Goal: Information Seeking & Learning: Check status

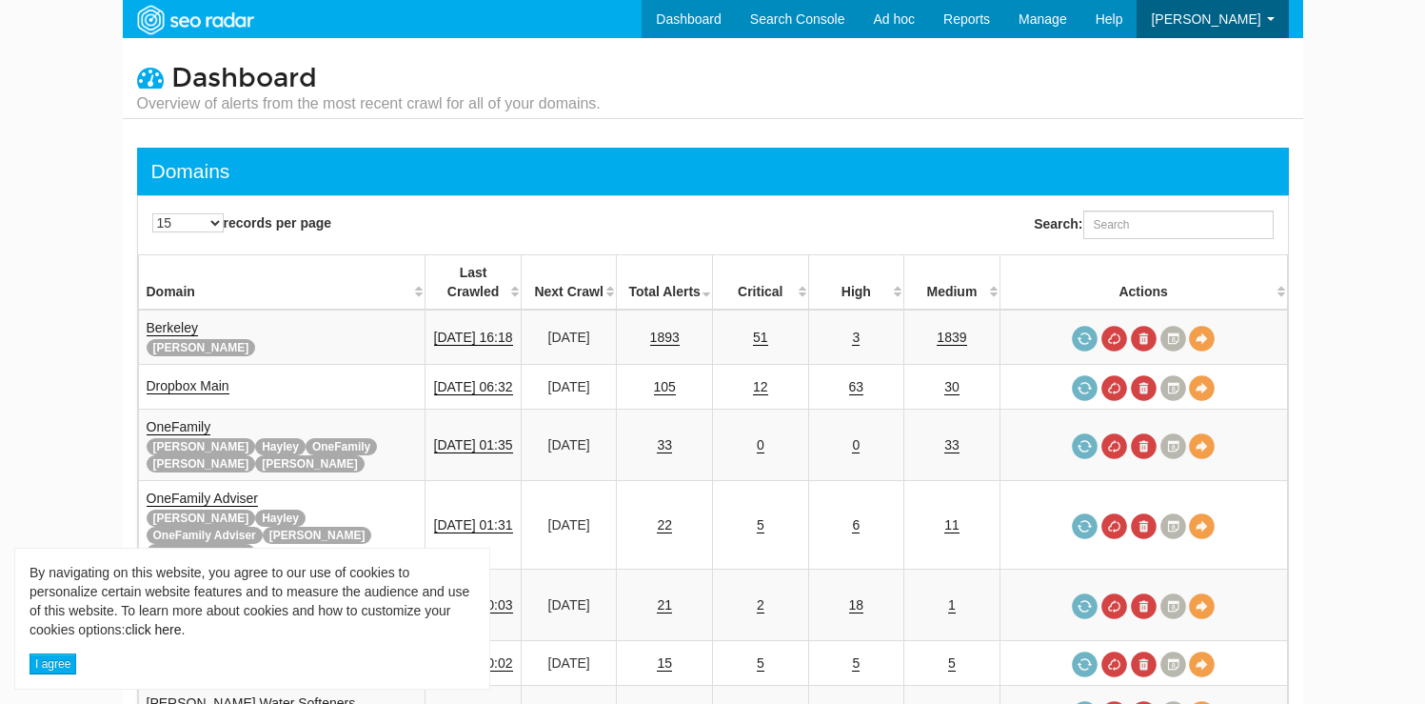
scroll to position [76, 0]
click at [1173, 233] on input "Search:" at bounding box center [1178, 224] width 190 height 29
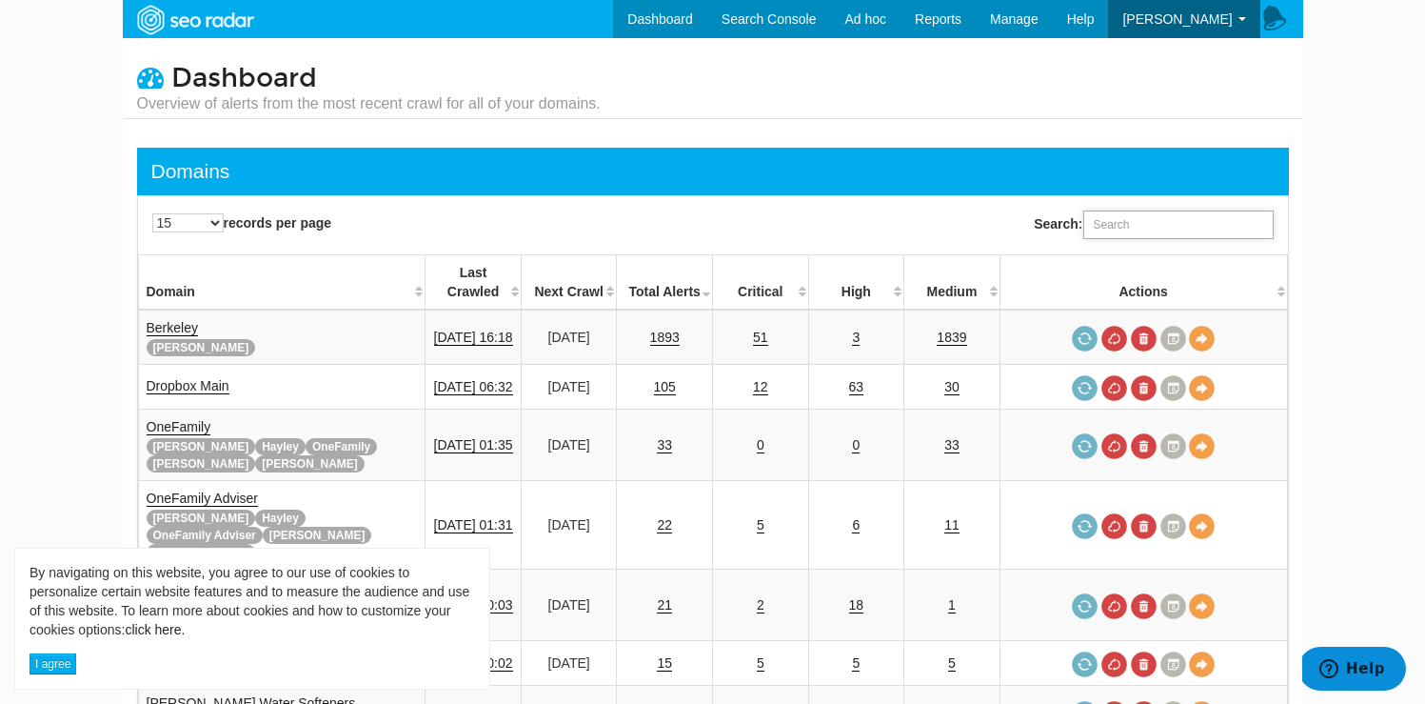
click at [1173, 233] on input "Search:" at bounding box center [1178, 224] width 190 height 29
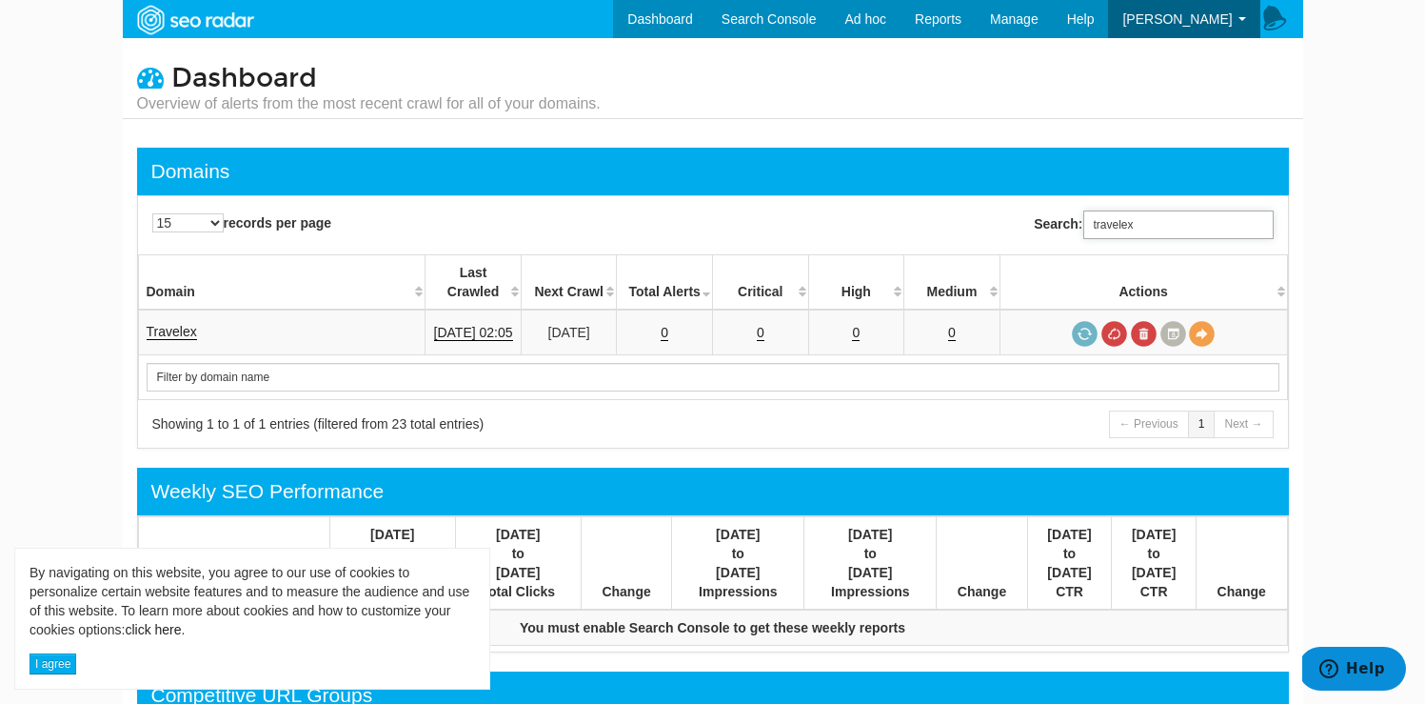
drag, startPoint x: 1184, startPoint y: 236, endPoint x: 1089, endPoint y: 232, distance: 95.3
click at [1087, 234] on input "travelex" at bounding box center [1178, 224] width 190 height 29
click at [1094, 228] on input "travelex" at bounding box center [1178, 224] width 190 height 29
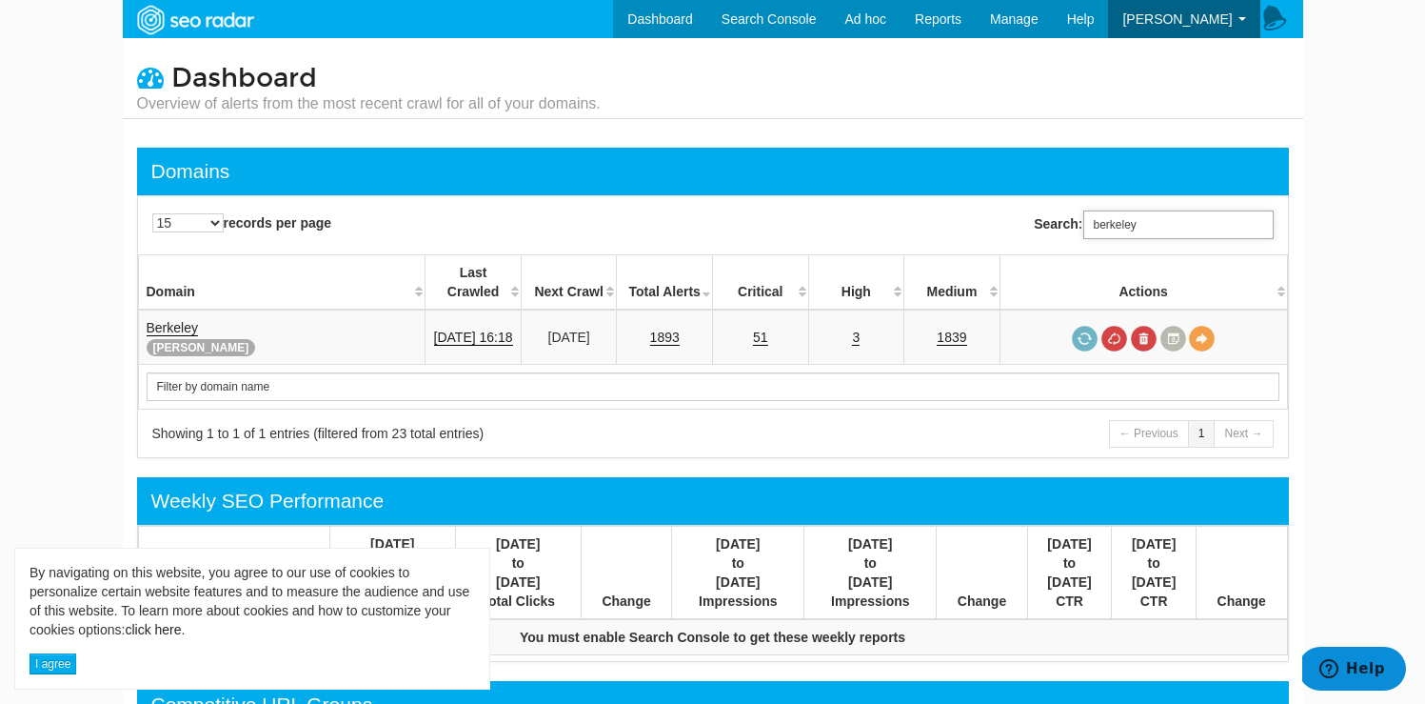
type input "berkeley"
click at [1142, 234] on input "berkeley" at bounding box center [1178, 224] width 190 height 29
drag, startPoint x: 1153, startPoint y: 226, endPoint x: 1063, endPoint y: 224, distance: 89.5
click at [1063, 224] on label "Search: berkeley" at bounding box center [1153, 224] width 239 height 29
click at [188, 320] on link "Berkeley" at bounding box center [172, 328] width 51 height 16
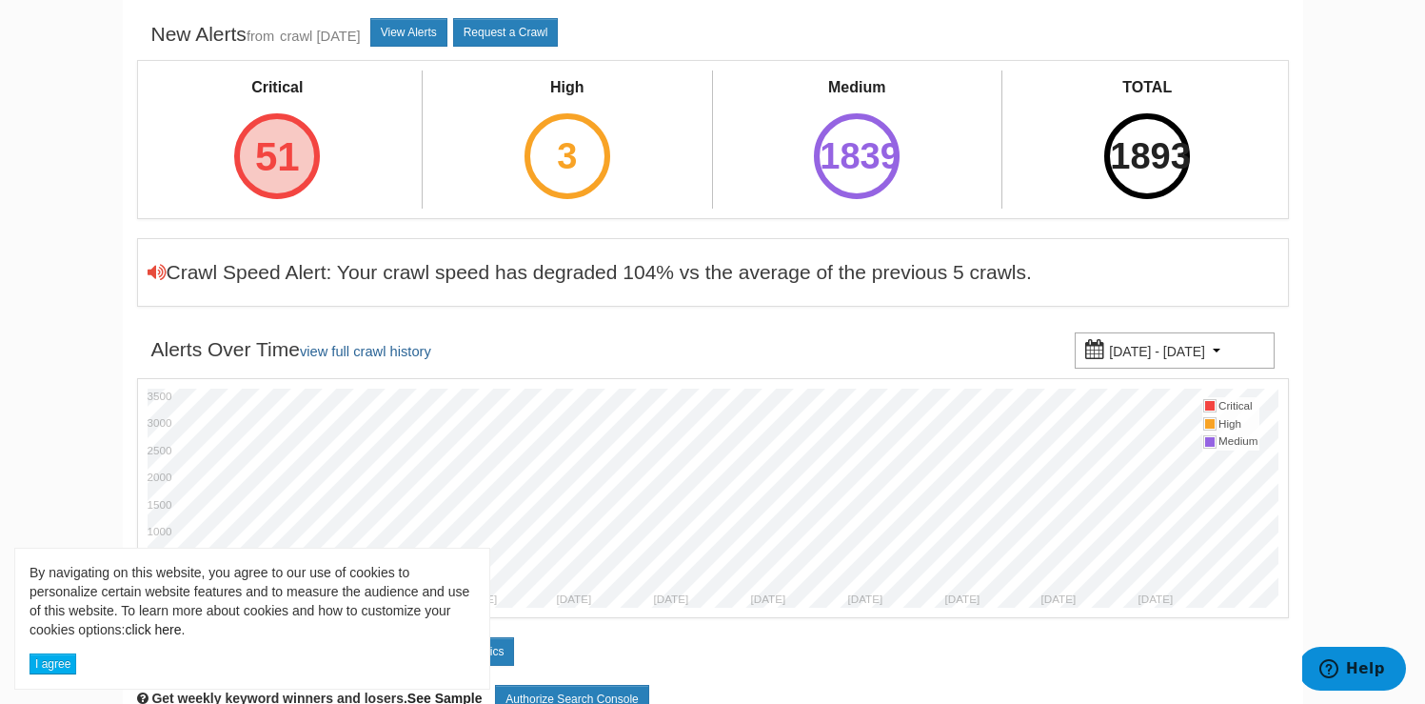
click at [292, 177] on div "51" at bounding box center [277, 156] width 86 height 86
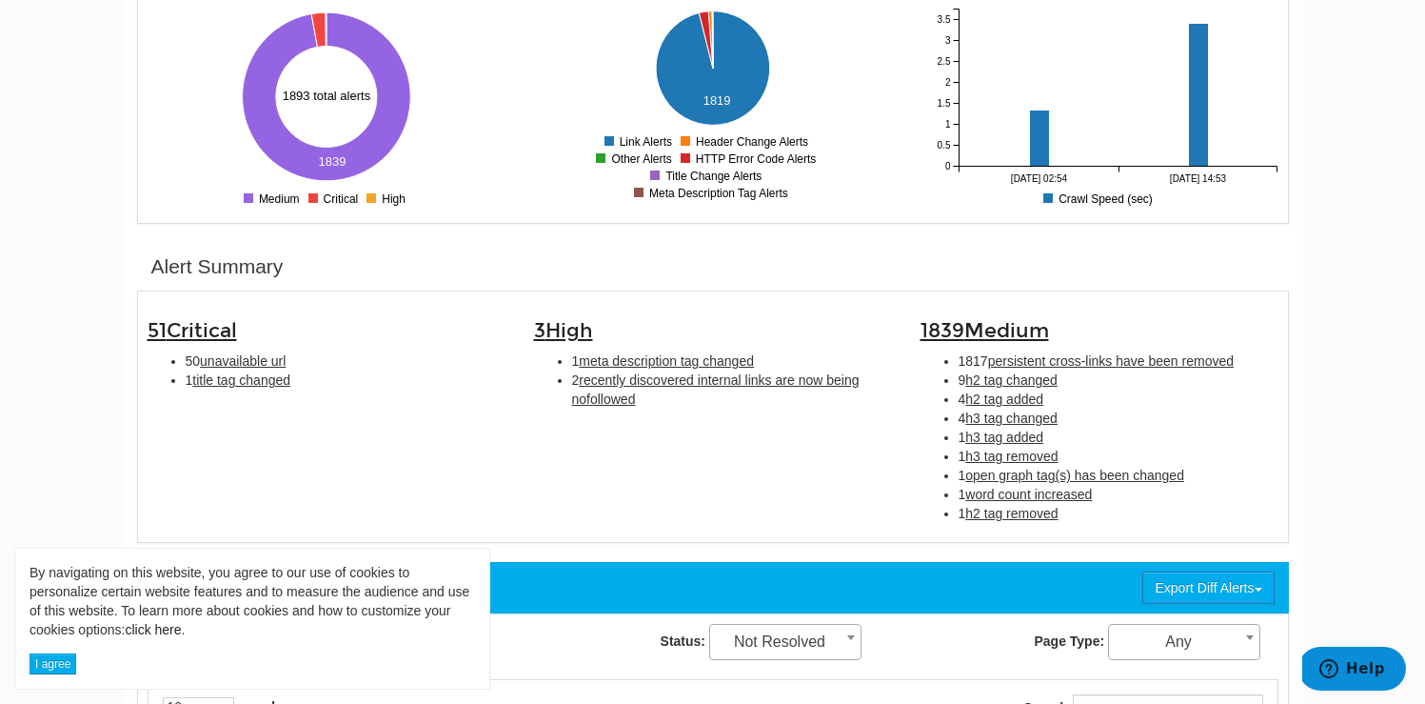
scroll to position [376, 0]
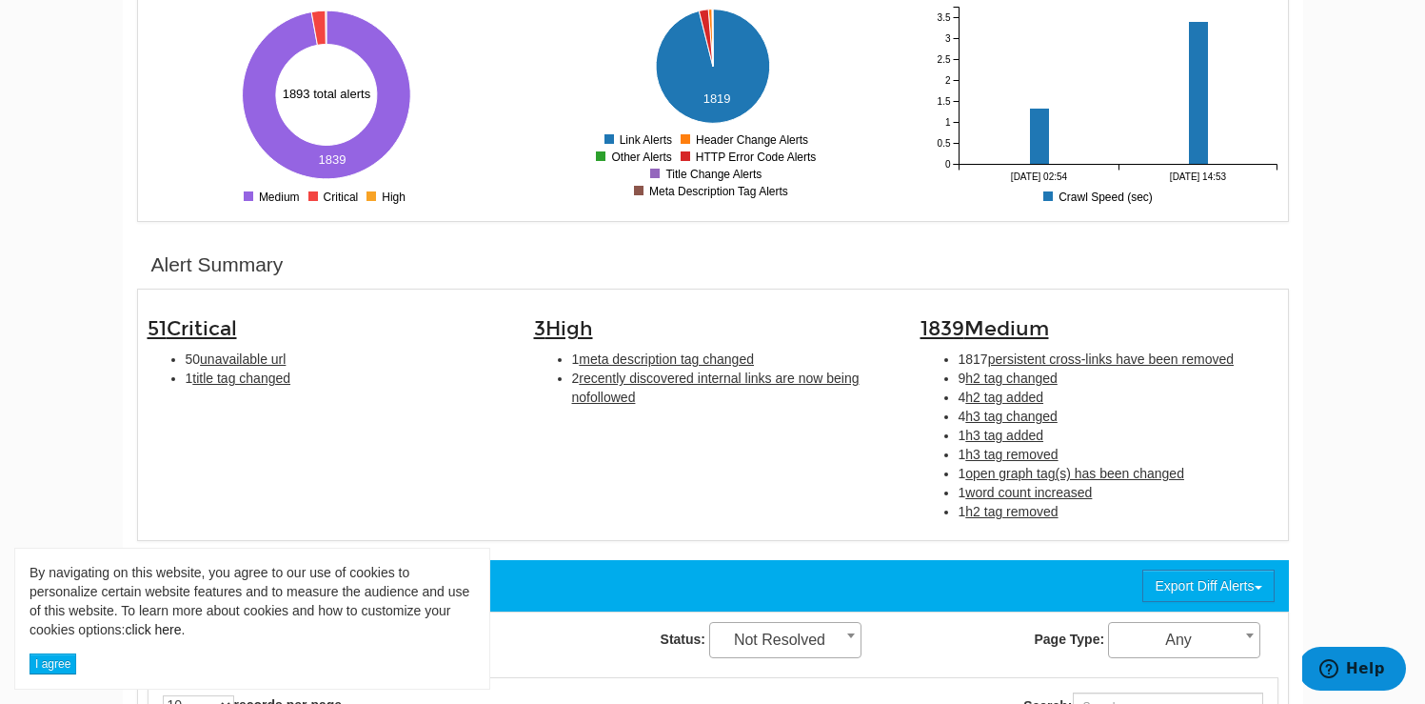
drag, startPoint x: 287, startPoint y: 384, endPoint x: 118, endPoint y: 354, distance: 171.1
click at [143, 359] on div "51 Critical 50 unavailable url 1 title tag changed" at bounding box center [326, 348] width 387 height 98
copy ul "50 unavailable url 1 title tag changed"
drag, startPoint x: 565, startPoint y: 355, endPoint x: 646, endPoint y: 402, distance: 94.2
click at [646, 402] on ul "1 meta description tag changed 2 recently discovered internal links are now bei…" at bounding box center [713, 377] width 358 height 57
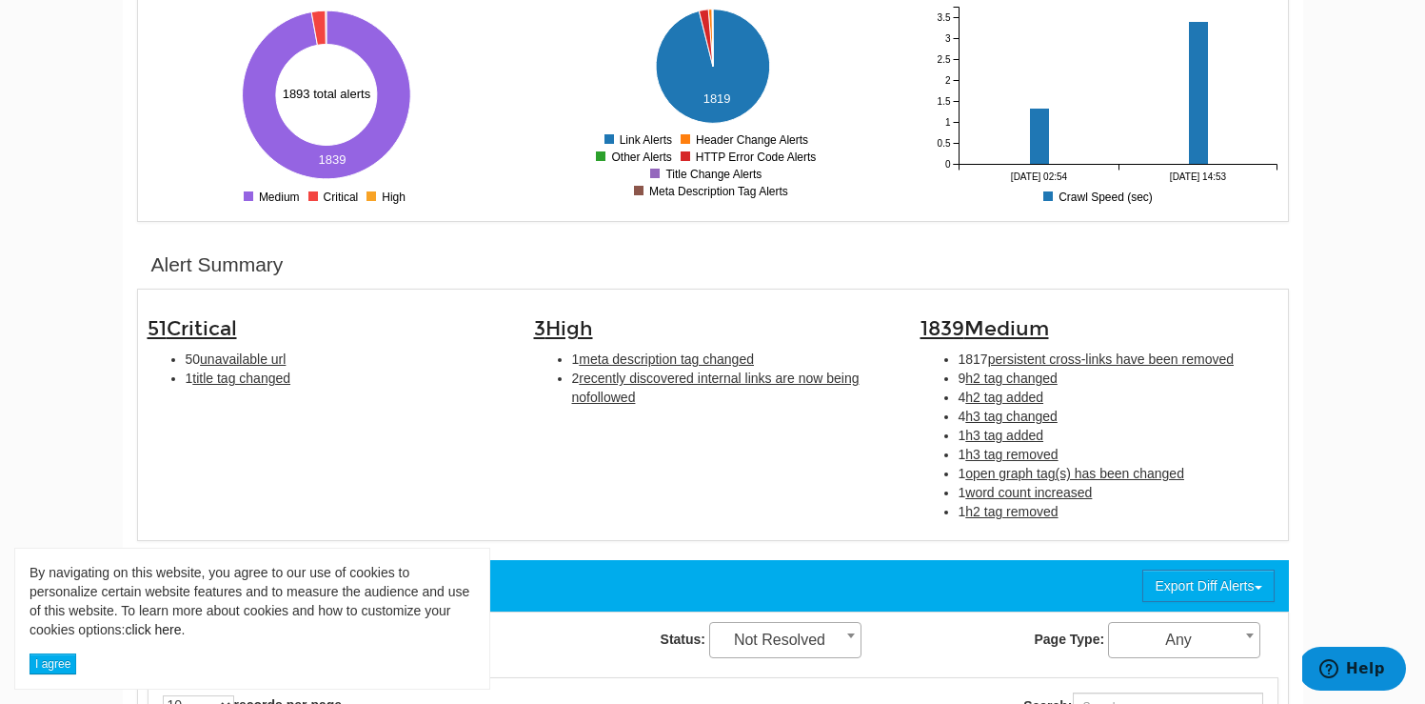
copy ul "1 meta description tag changed 2 recently discovered internal links are now bei…"
drag, startPoint x: 957, startPoint y: 357, endPoint x: 1123, endPoint y: 516, distance: 230.3
click at [1123, 516] on ul "1817 persistent cross-links have been removed 9 h2 tag changed 4 h2 tag added 4…" at bounding box center [1100, 434] width 358 height 171
drag, startPoint x: 1094, startPoint y: 519, endPoint x: 957, endPoint y: 351, distance: 216.5
click at [957, 351] on ul "1817 persistent cross-links have been removed 9 h2 tag changed 4 h2 tag added 4…" at bounding box center [1100, 434] width 358 height 171
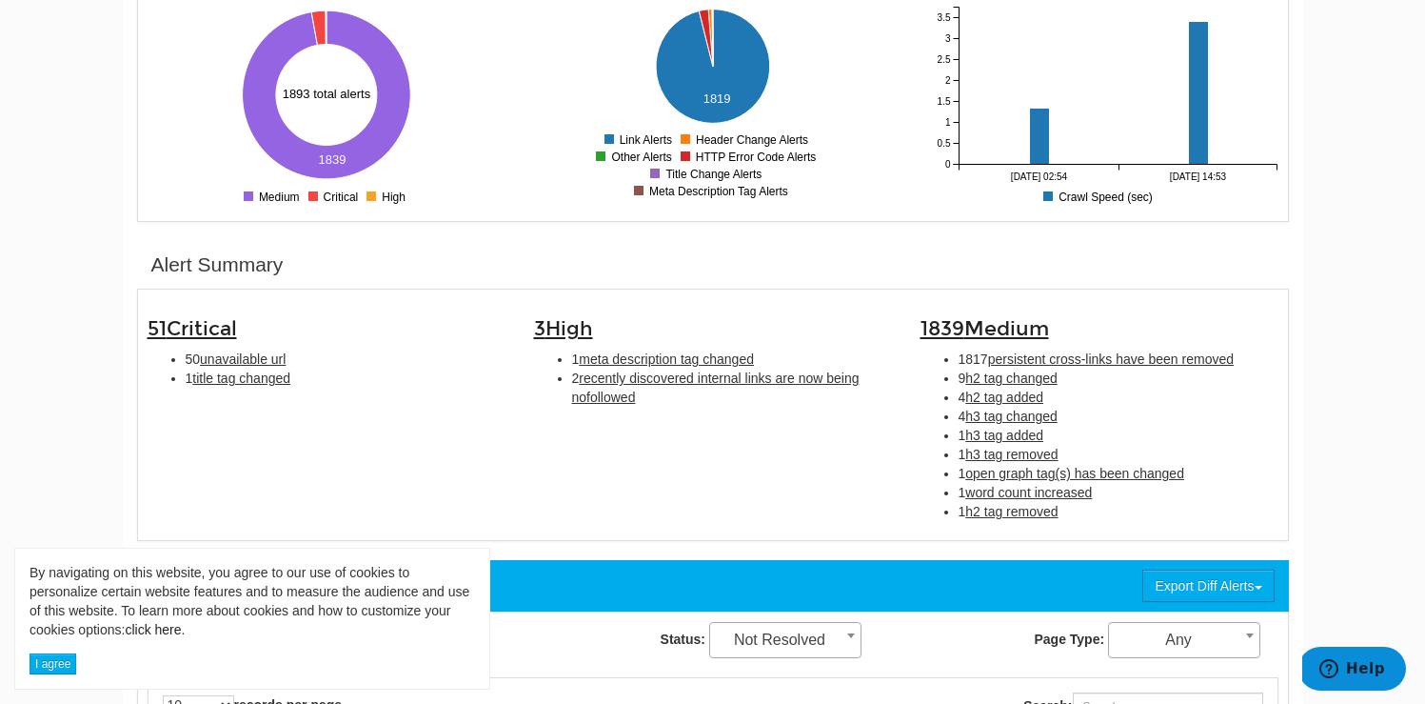
copy ul "1817 persistent cross-links have been removed 9 h2 tag changed 4 h2 tag added 4…"
click at [251, 364] on span "unavailable url" at bounding box center [243, 358] width 86 height 15
type input "unavailable url"
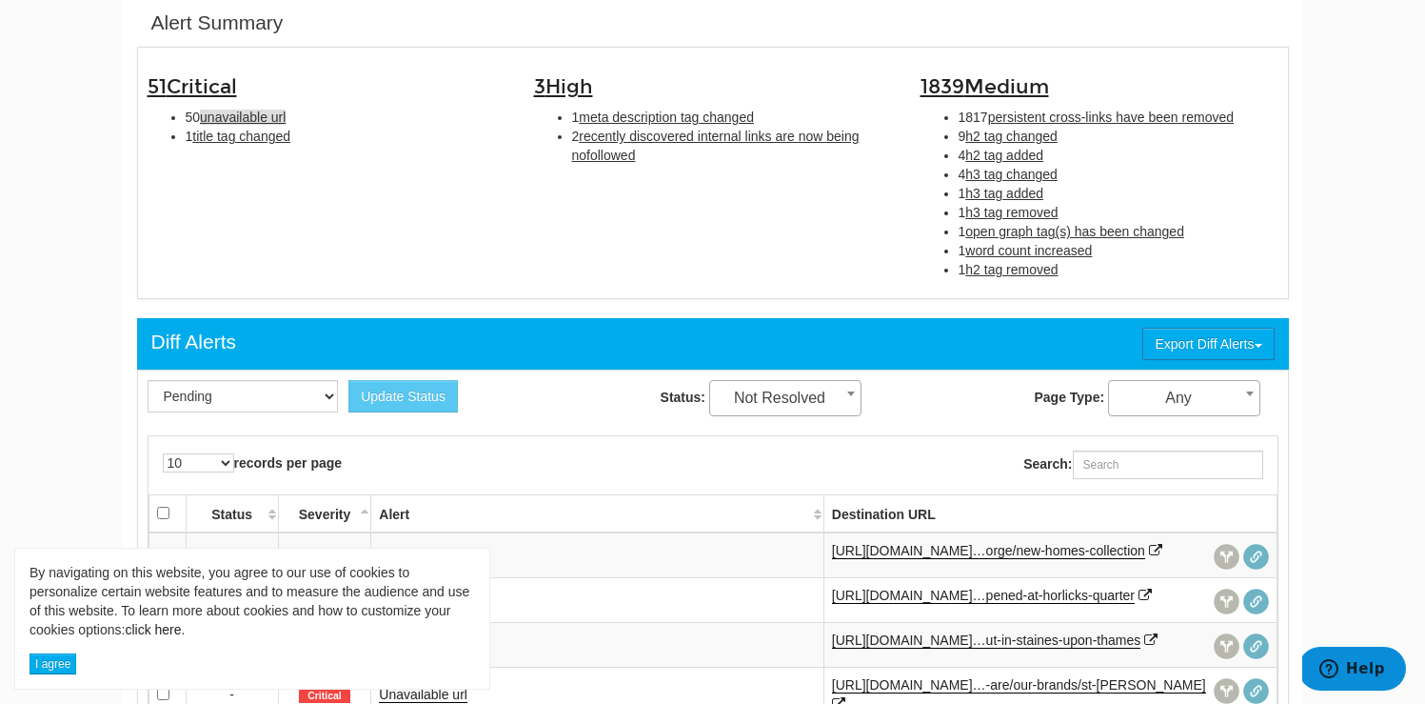
scroll to position [982, 0]
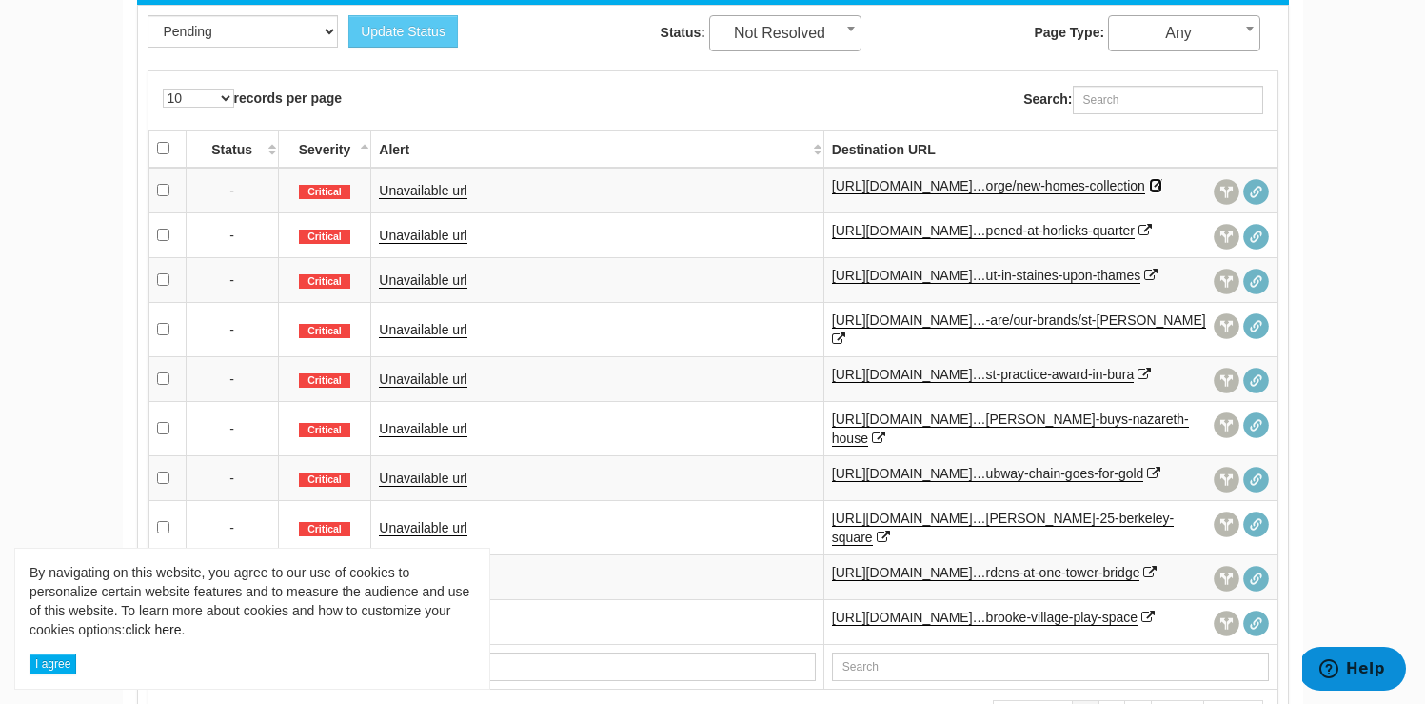
click at [1149, 192] on icon at bounding box center [1155, 185] width 13 height 13
click at [1144, 282] on icon at bounding box center [1150, 274] width 13 height 13
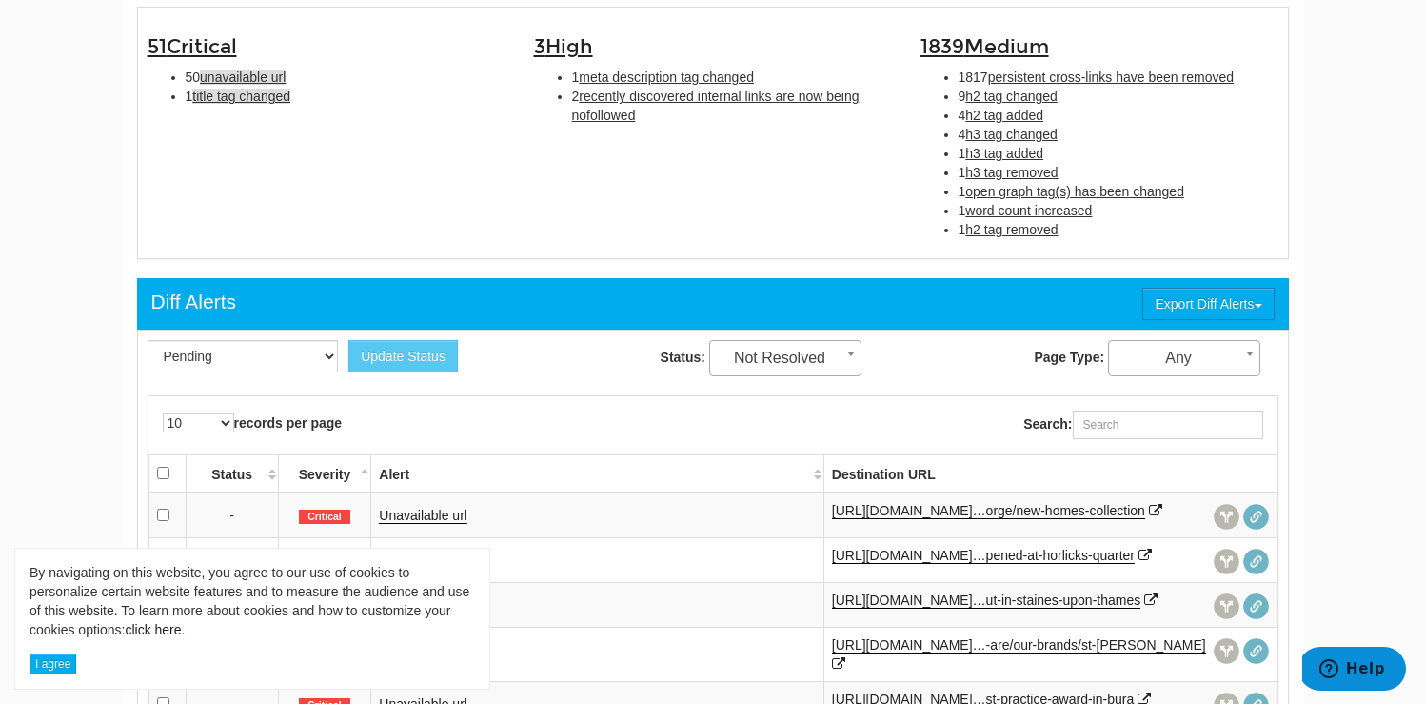
click at [290, 101] on span "title tag changed" at bounding box center [241, 96] width 98 height 15
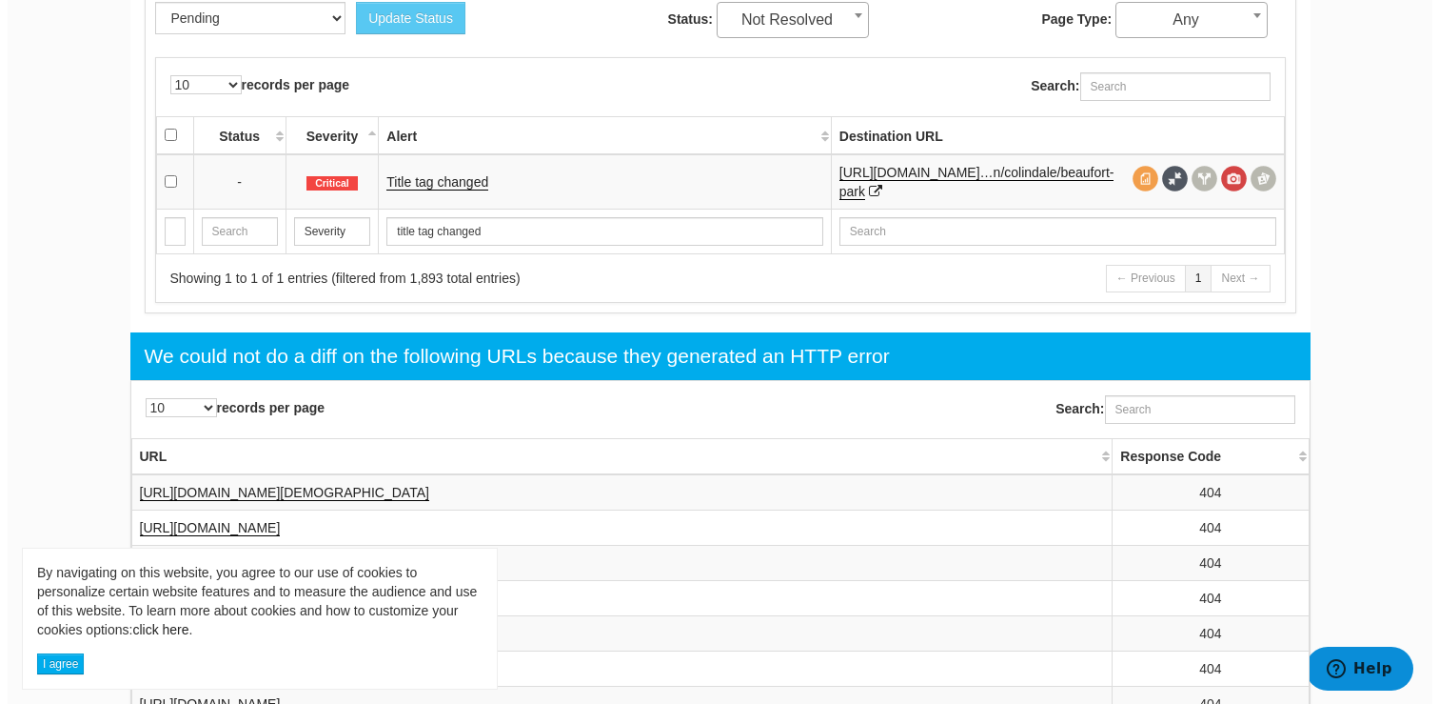
scroll to position [887, 0]
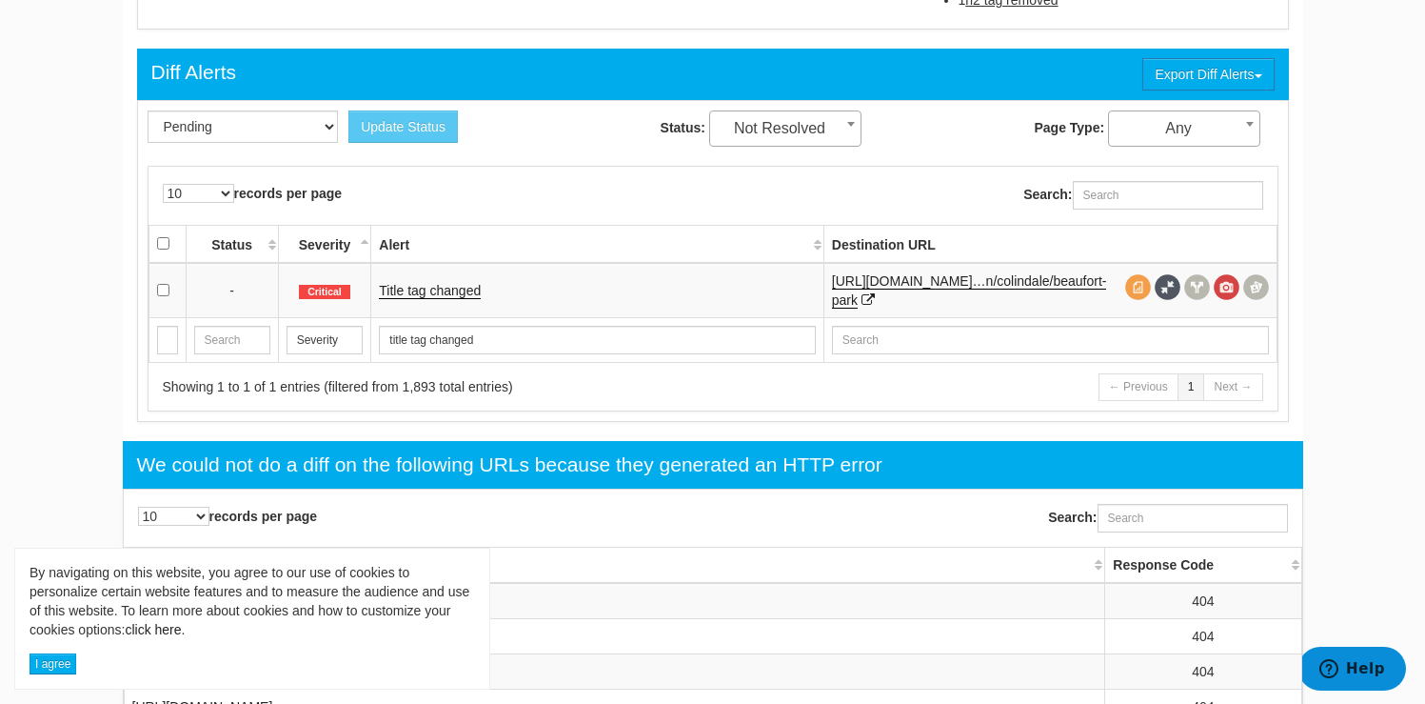
click at [451, 298] on td "Title tag changed" at bounding box center [597, 290] width 452 height 55
click at [448, 304] on td "Title tag changed" at bounding box center [597, 290] width 452 height 55
click at [446, 293] on link "Title tag changed" at bounding box center [430, 291] width 102 height 16
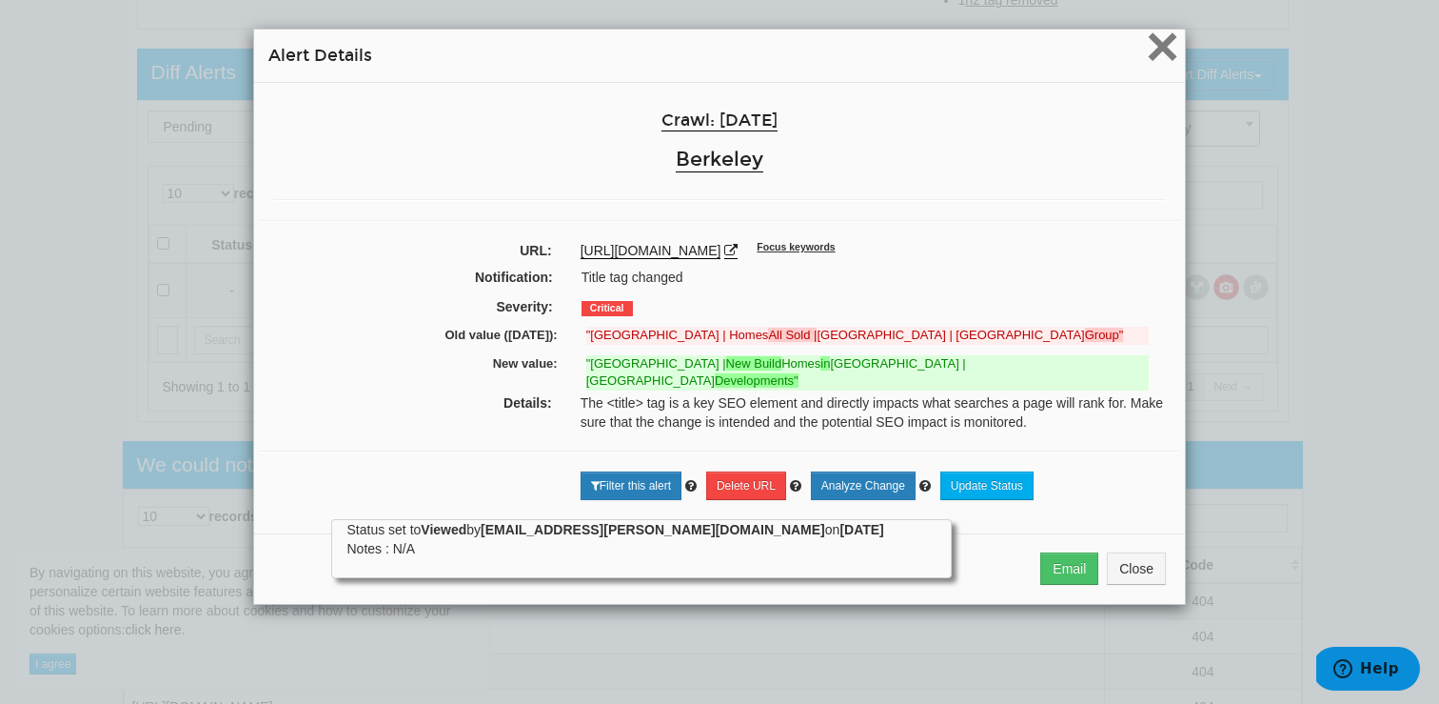
click at [1160, 55] on span "×" at bounding box center [1162, 46] width 33 height 64
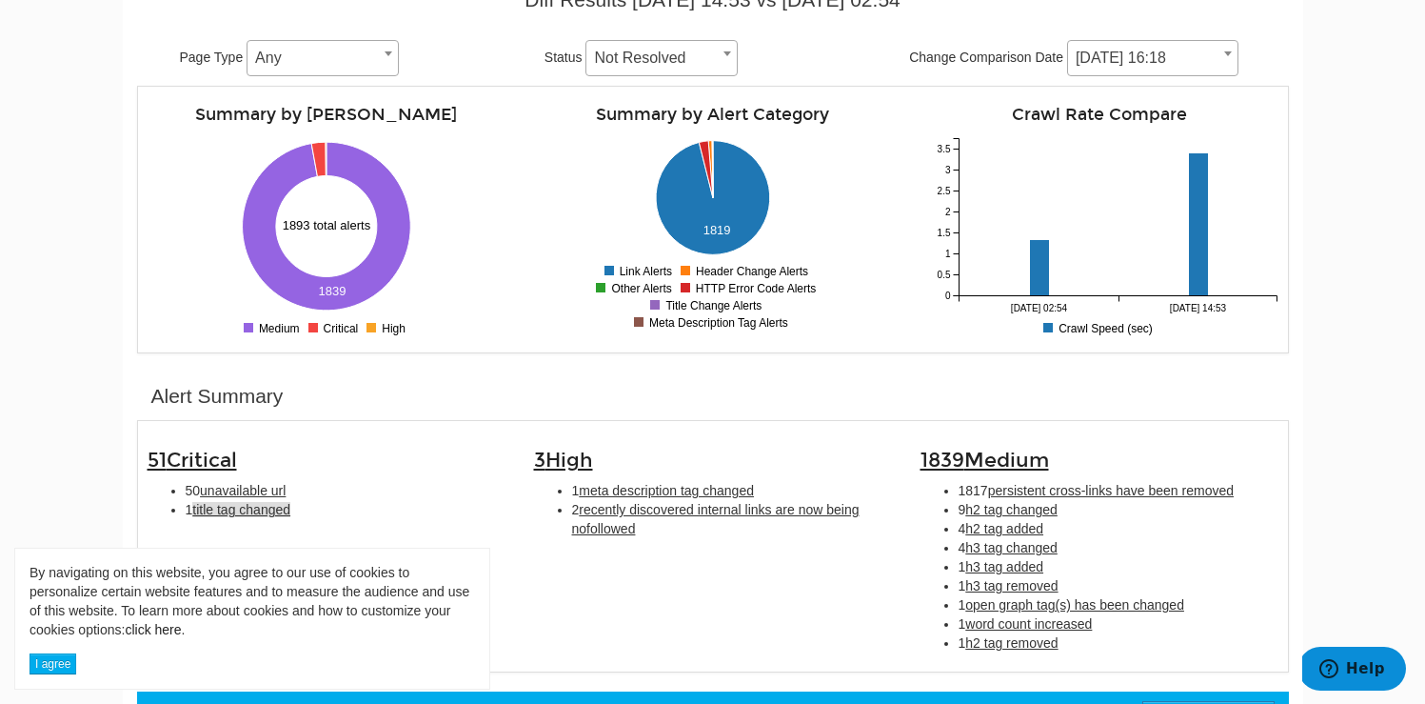
scroll to position [243, 0]
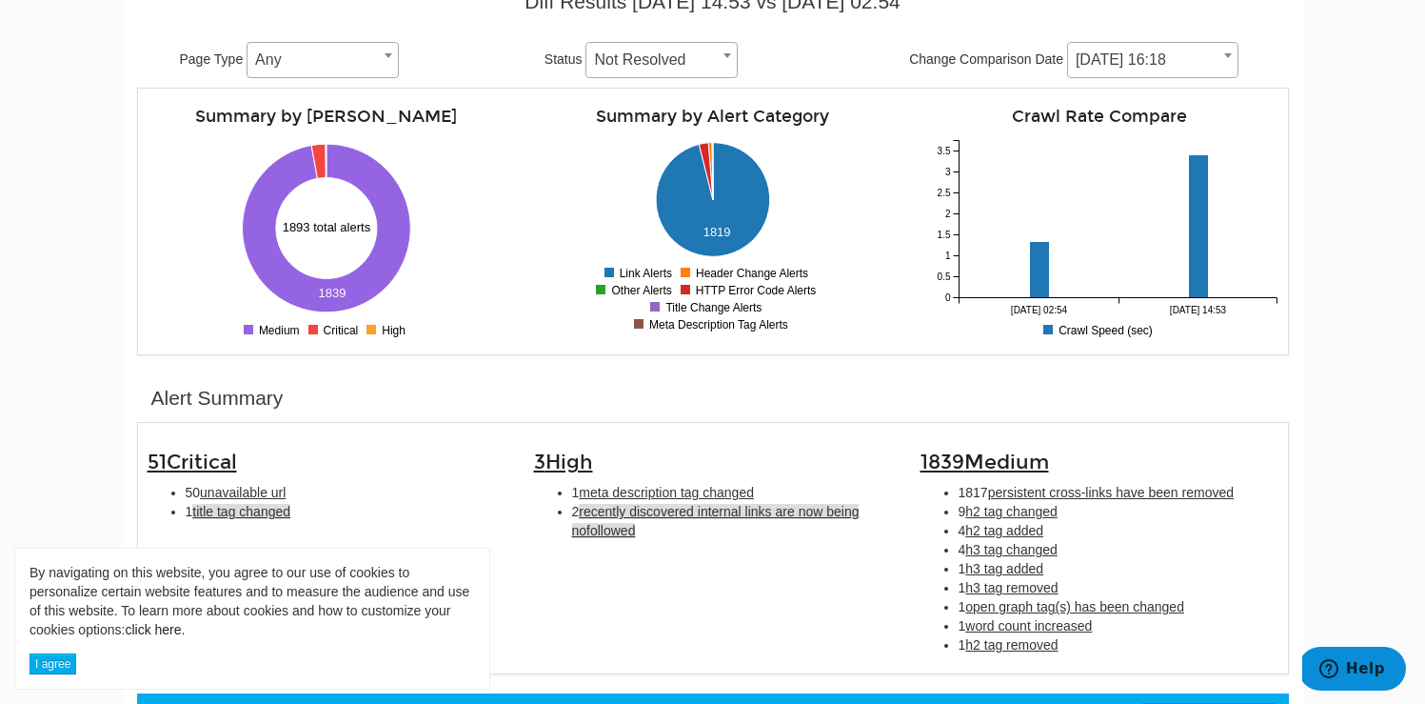
click at [694, 517] on span "recently discovered internal links are now being nofollowed" at bounding box center [716, 521] width 288 height 34
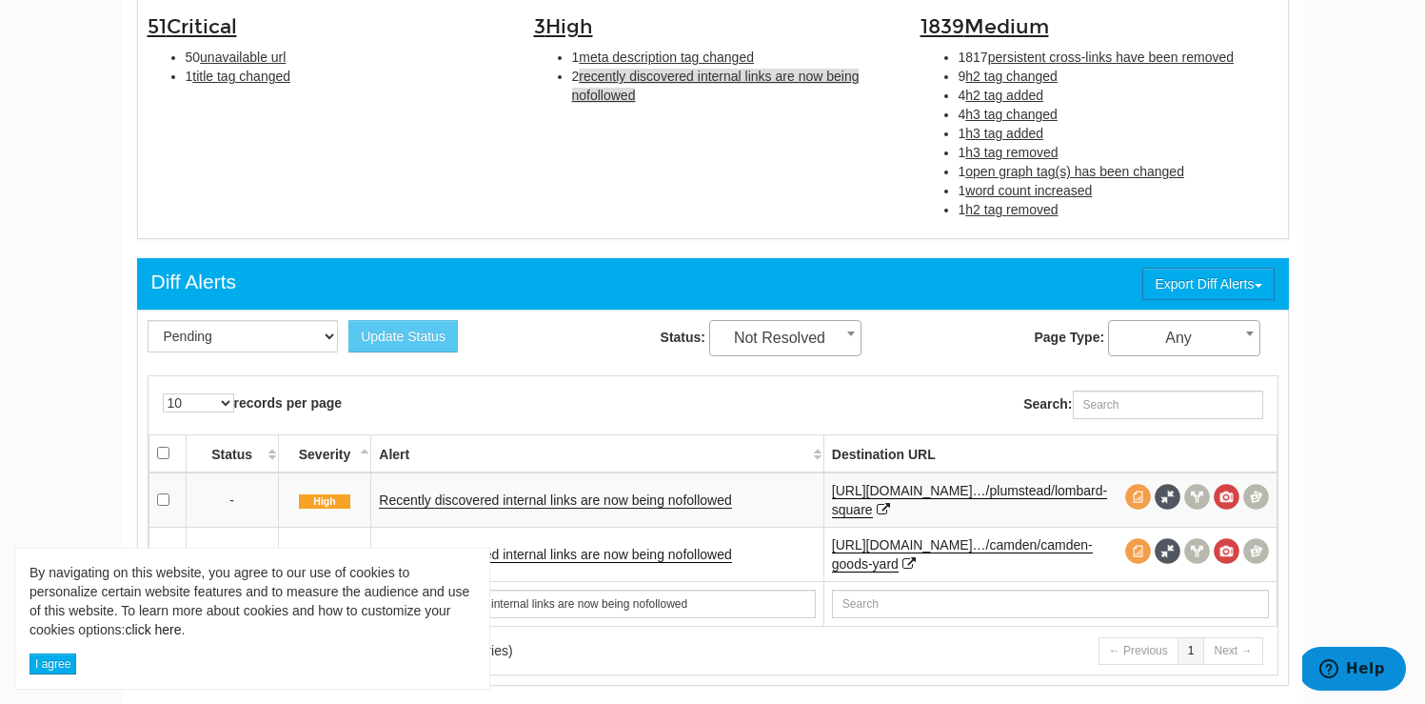
scroll to position [682, 0]
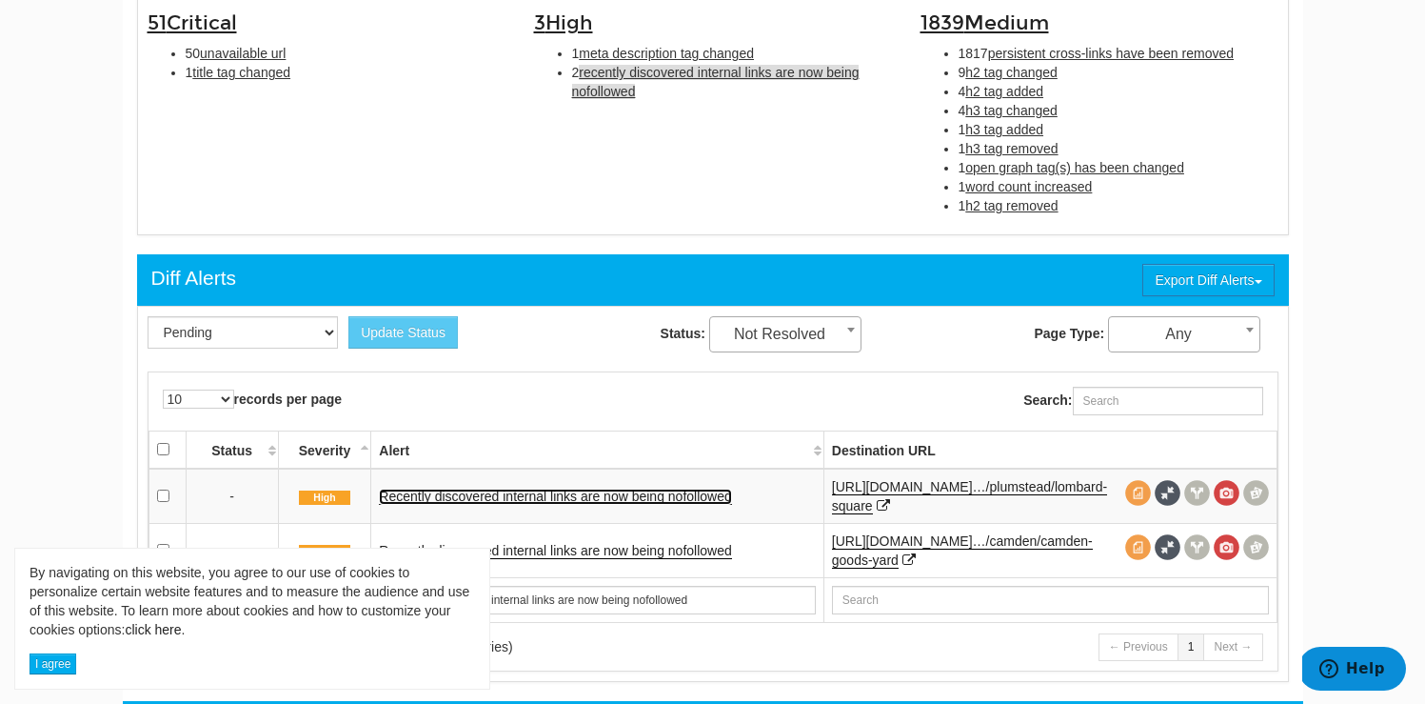
click at [571, 496] on link "Recently discovered internal links are now being nofollowed" at bounding box center [555, 496] width 352 height 16
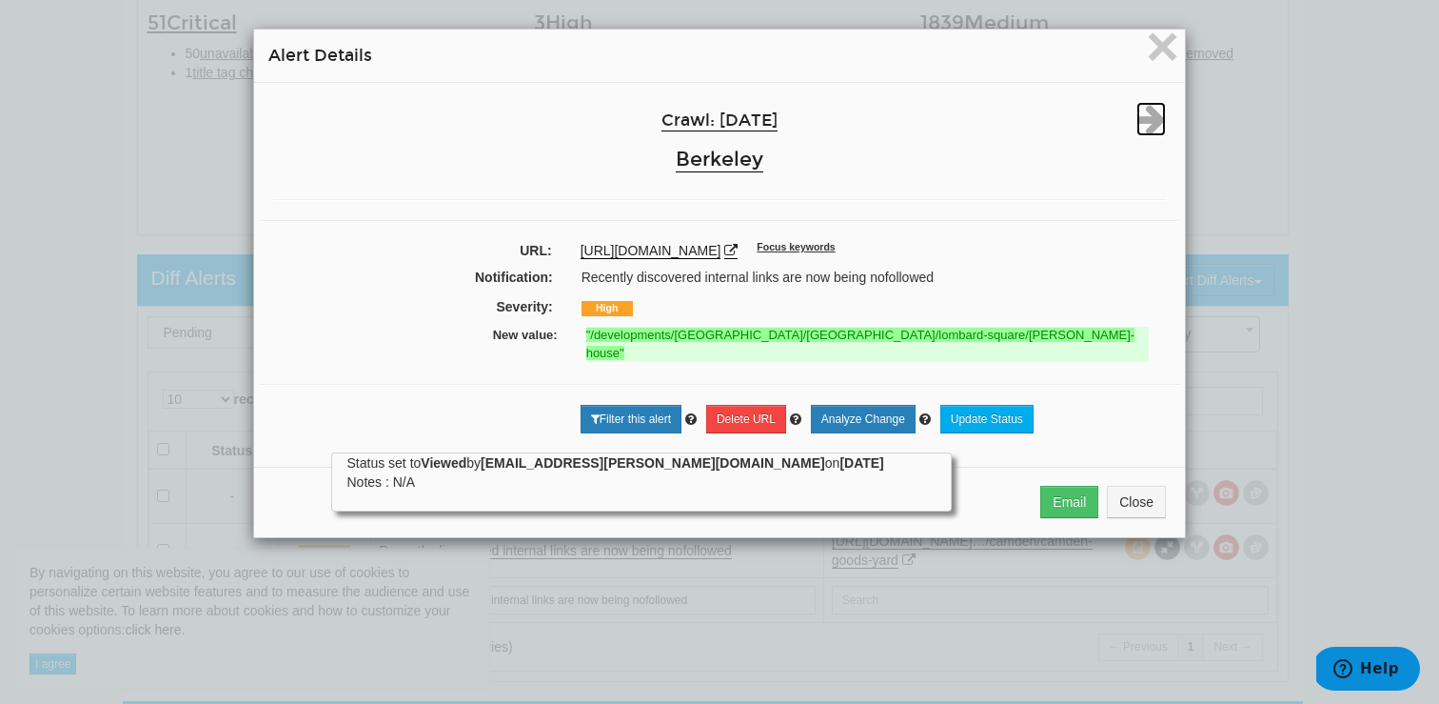
click at [1153, 118] on icon at bounding box center [1152, 119] width 30 height 34
click at [1160, 57] on span "×" at bounding box center [1162, 46] width 33 height 64
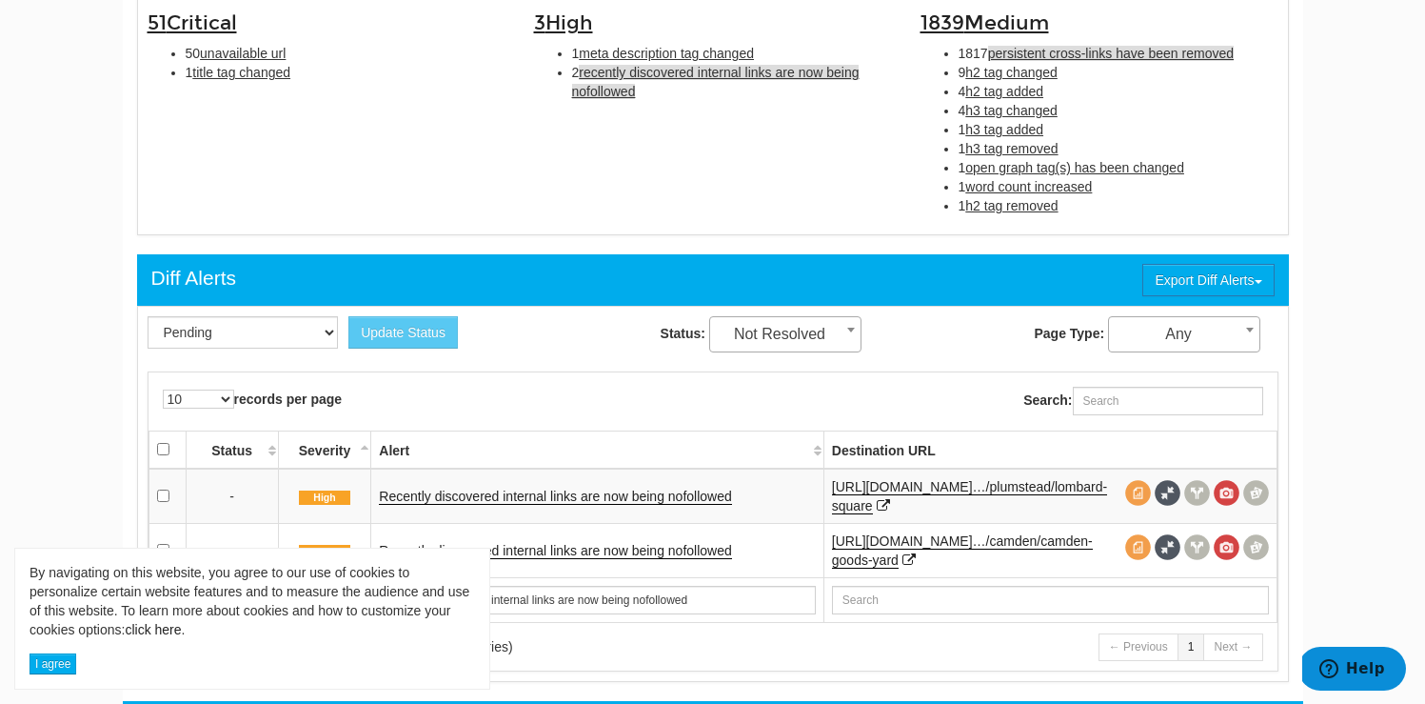
click at [1058, 58] on span "persistent cross-links have been removed" at bounding box center [1111, 53] width 246 height 15
type input "persistent cross-links have been removed"
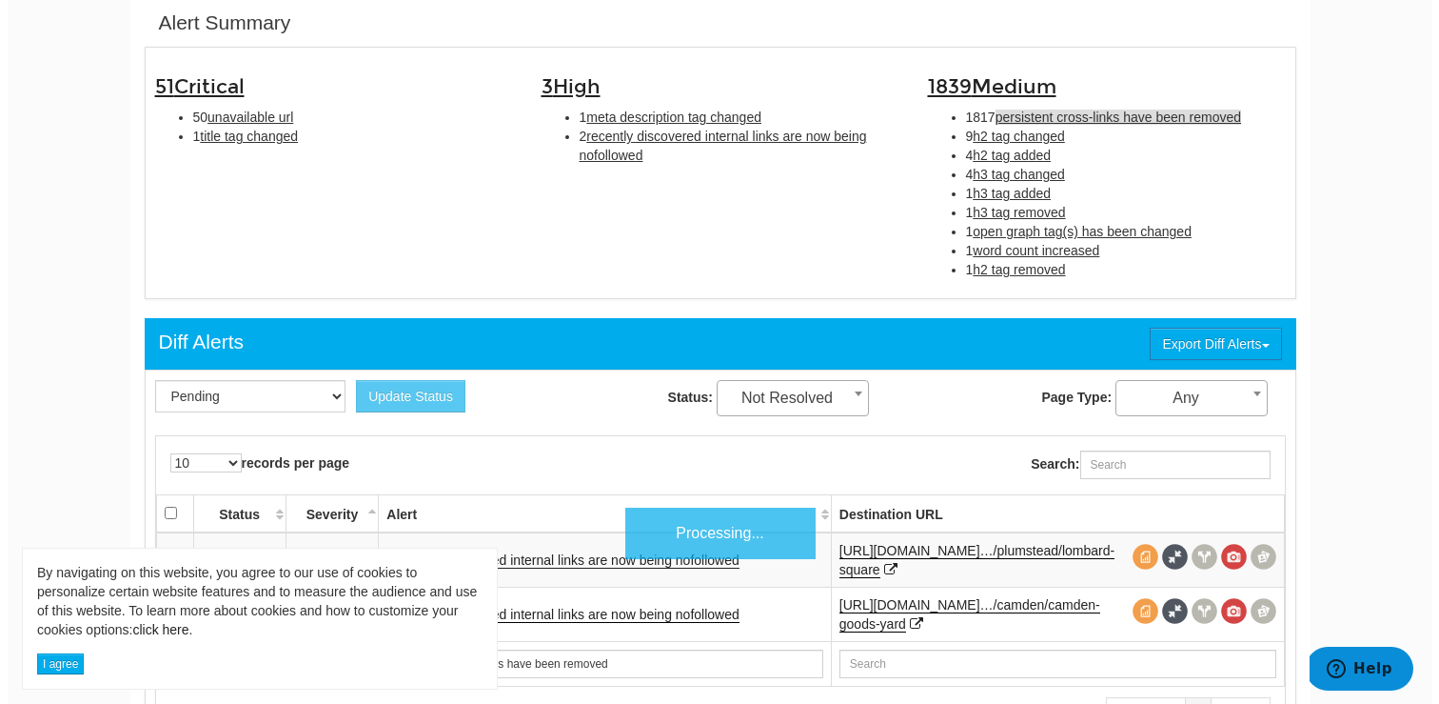
scroll to position [992, 0]
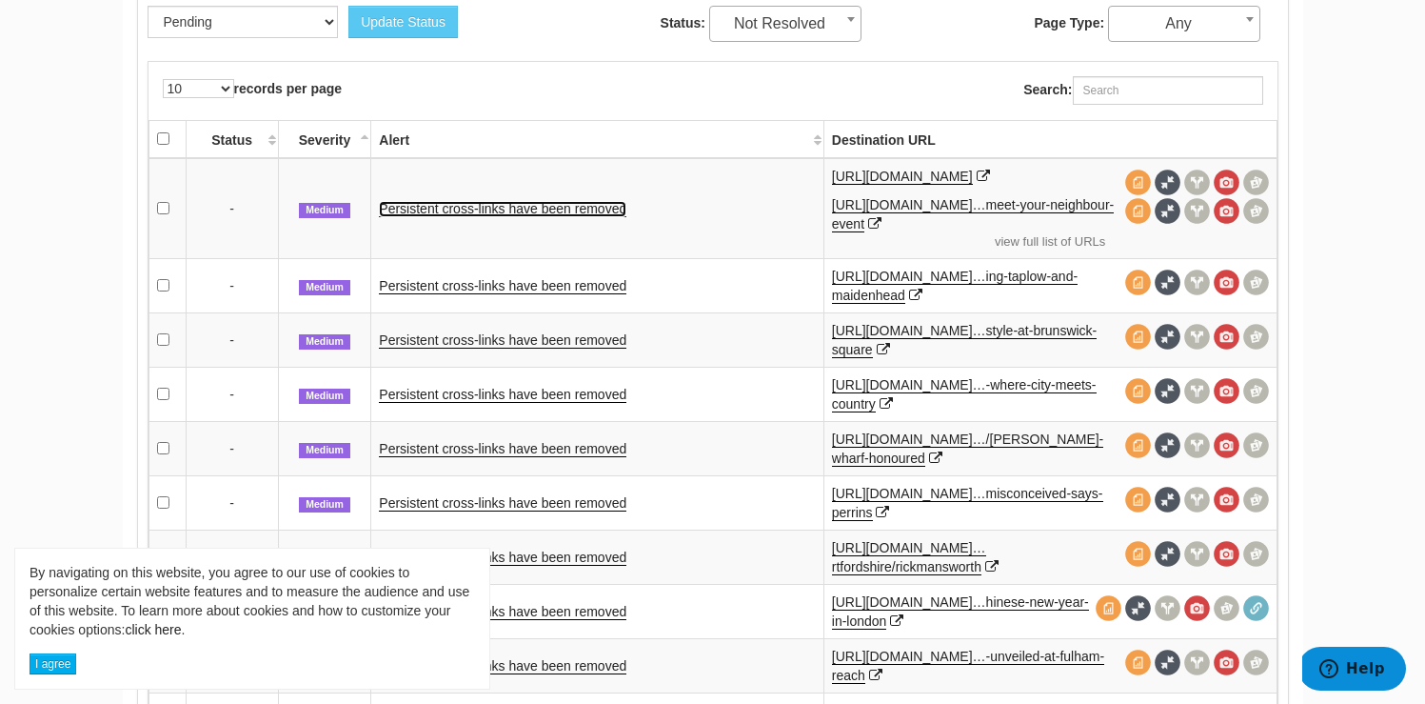
click at [548, 210] on link "Persistent cross-links have been removed" at bounding box center [503, 209] width 248 height 16
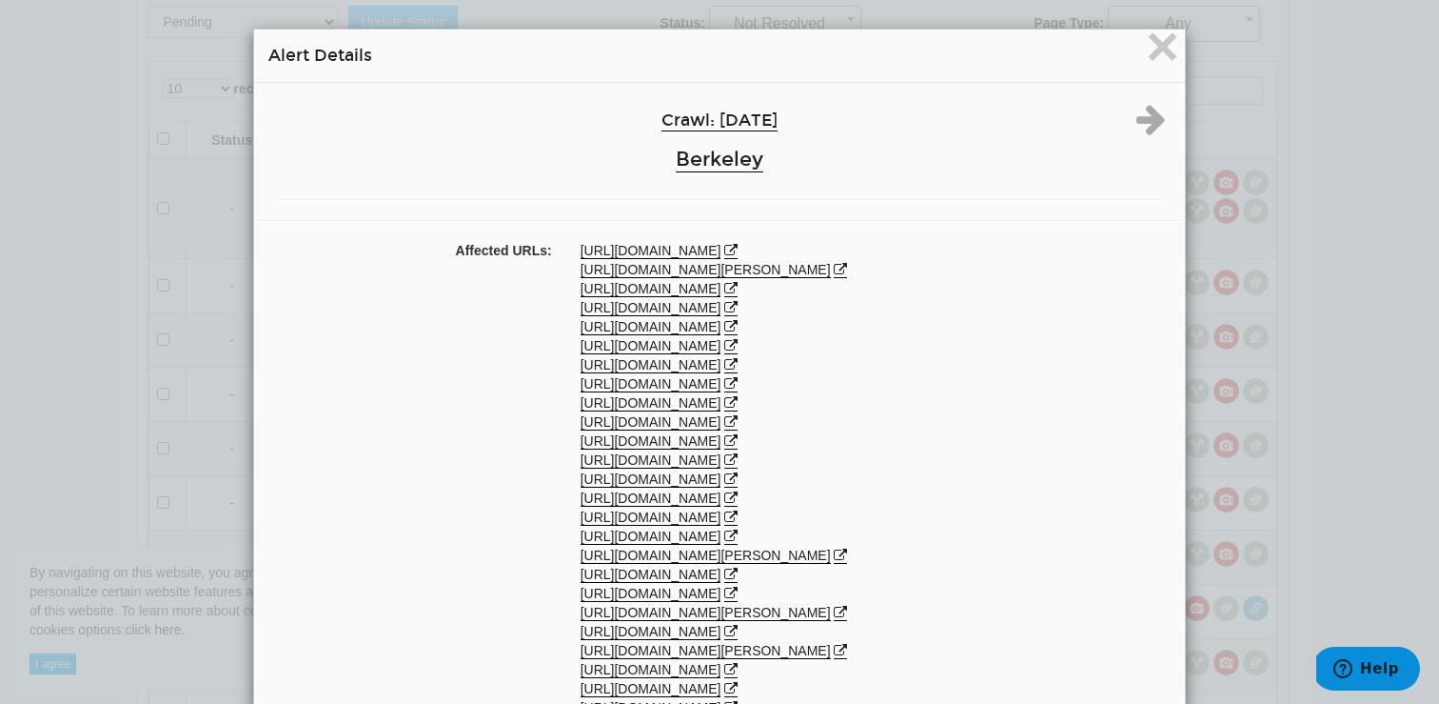
scroll to position [662, 0]
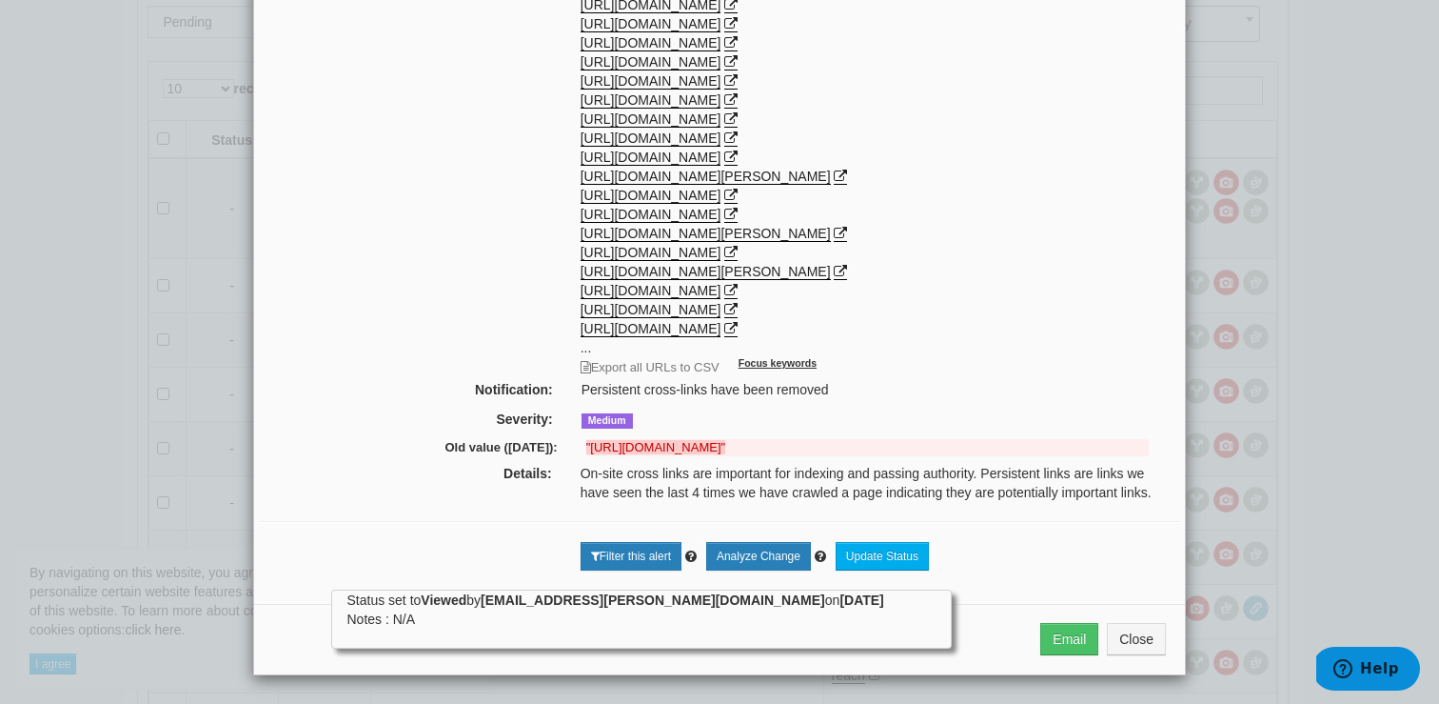
click at [1274, 484] on div "× Alert Details Crawl: 09/15/2025 Berkeley Affected URLs: https://www.berkeleyg…" at bounding box center [719, 352] width 1439 height 704
click at [1300, 221] on div "× Alert Details Crawl: 09/15/2025 Berkeley Affected URLs: https://www.berkeleyg…" at bounding box center [719, 352] width 1439 height 704
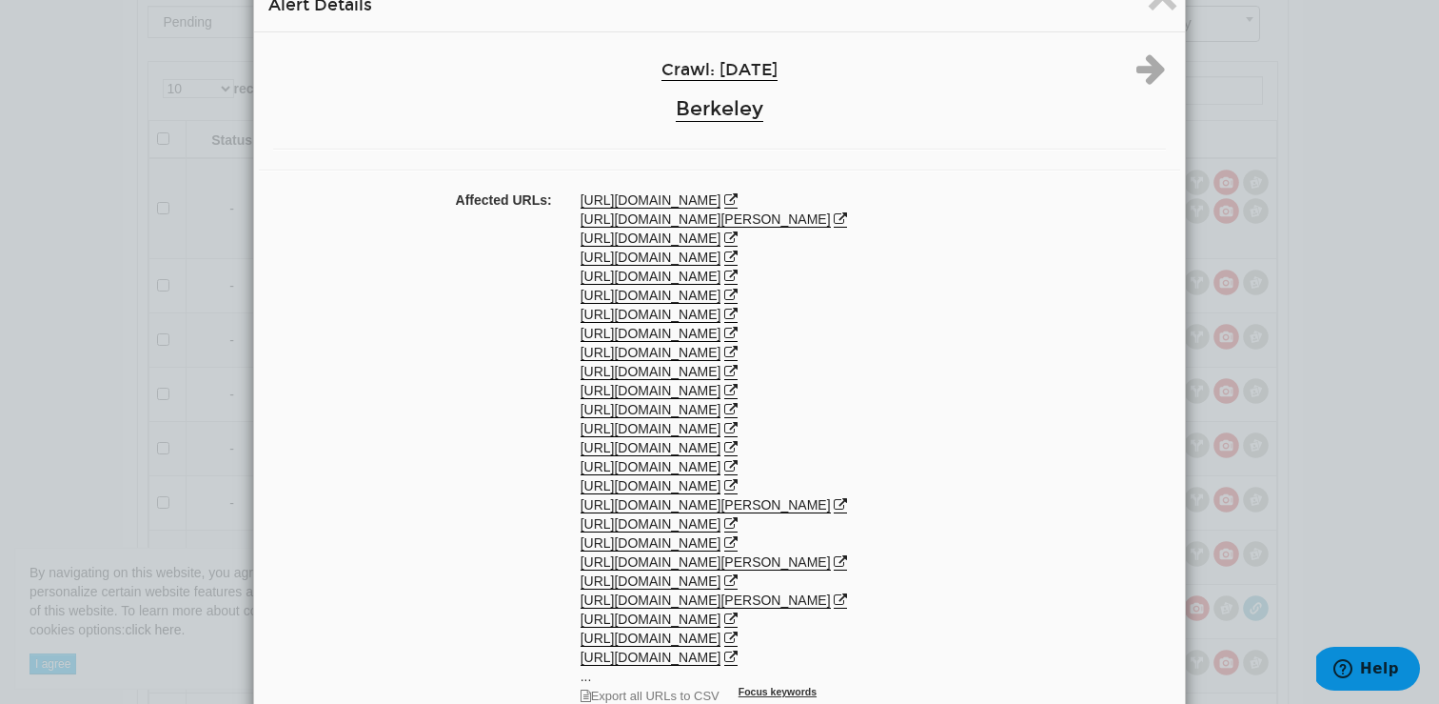
scroll to position [39, 0]
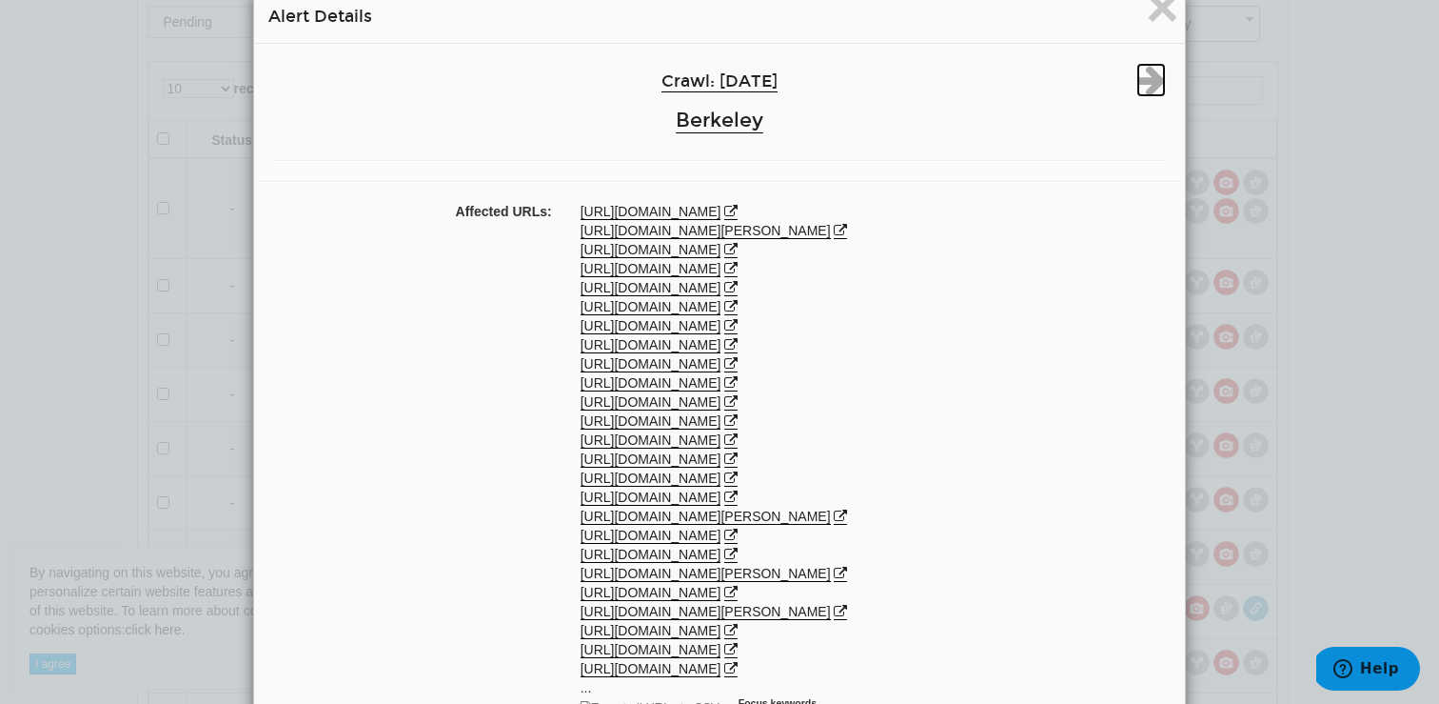
click at [1137, 72] on icon at bounding box center [1152, 80] width 30 height 34
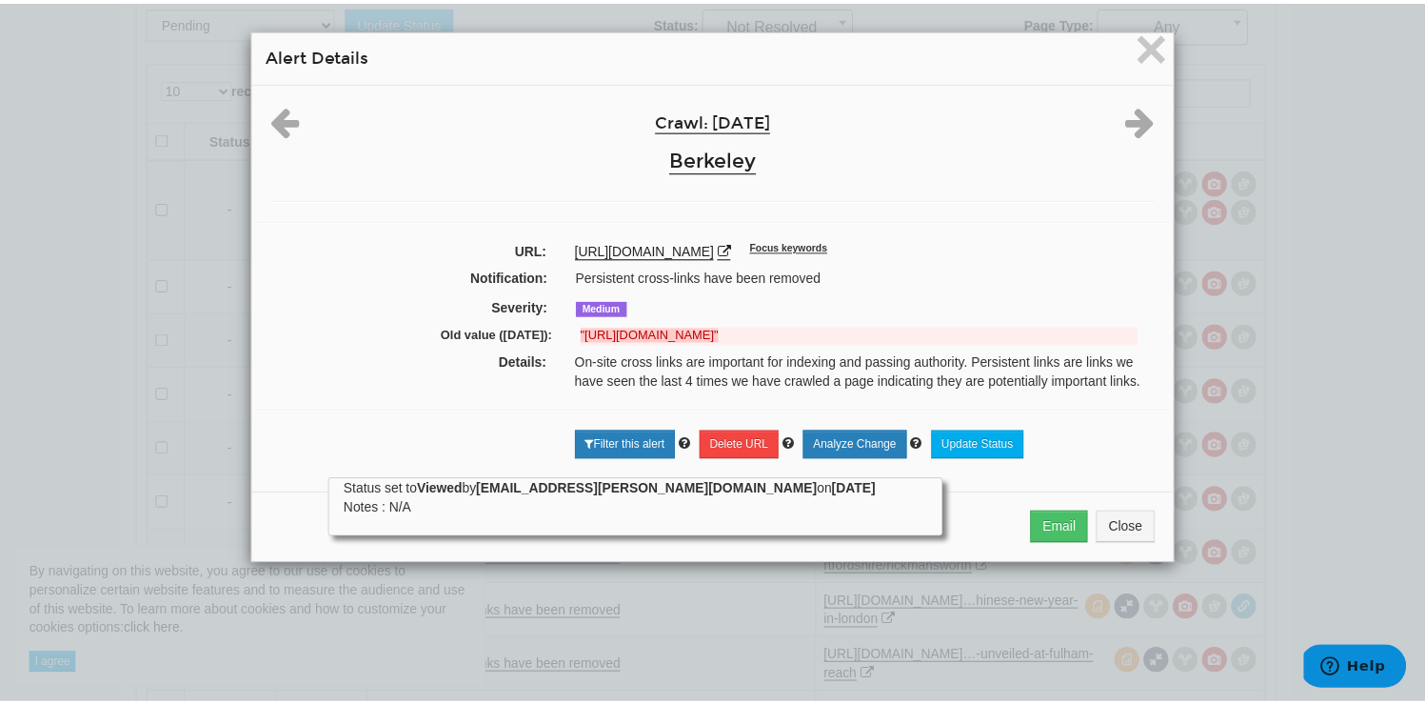
scroll to position [0, 0]
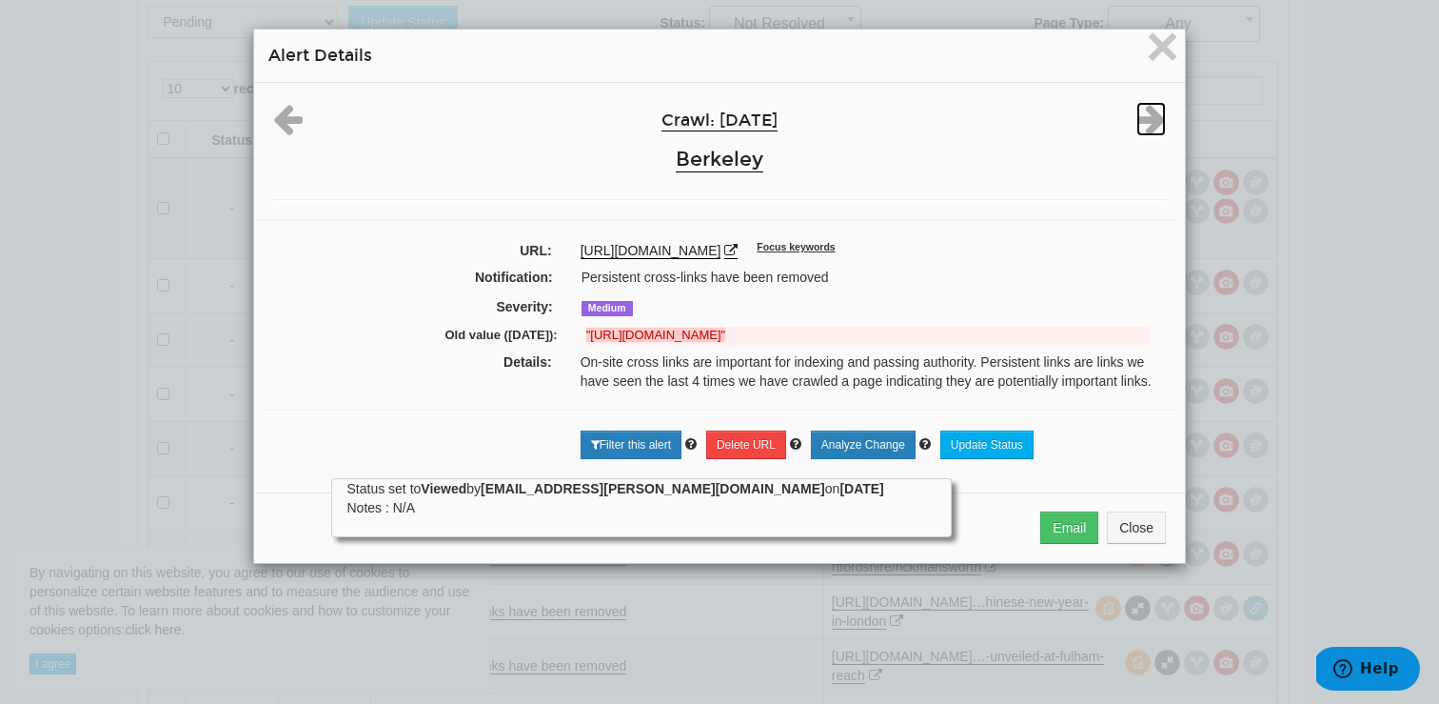
click at [1137, 118] on icon at bounding box center [1152, 119] width 30 height 34
click at [1152, 49] on span "×" at bounding box center [1162, 46] width 33 height 64
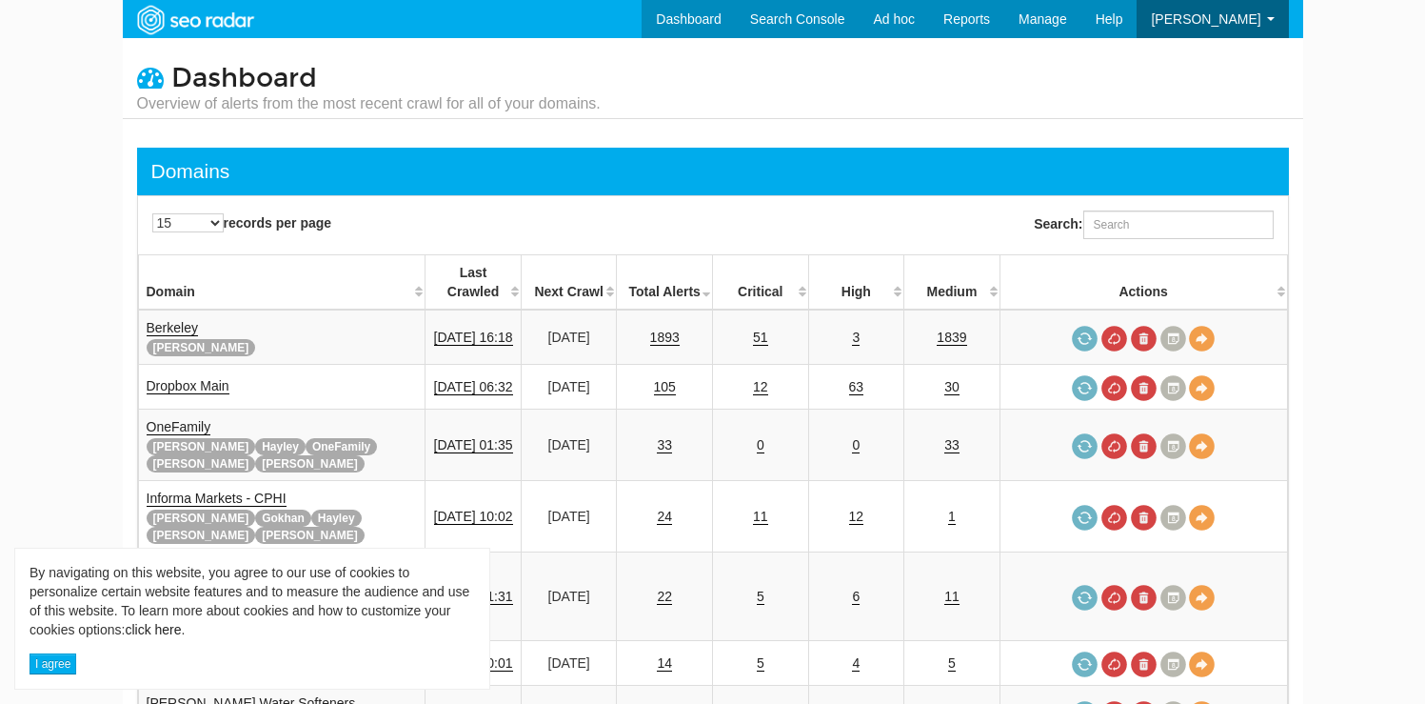
scroll to position [76, 0]
click at [1151, 221] on input "Search:" at bounding box center [1178, 224] width 190 height 29
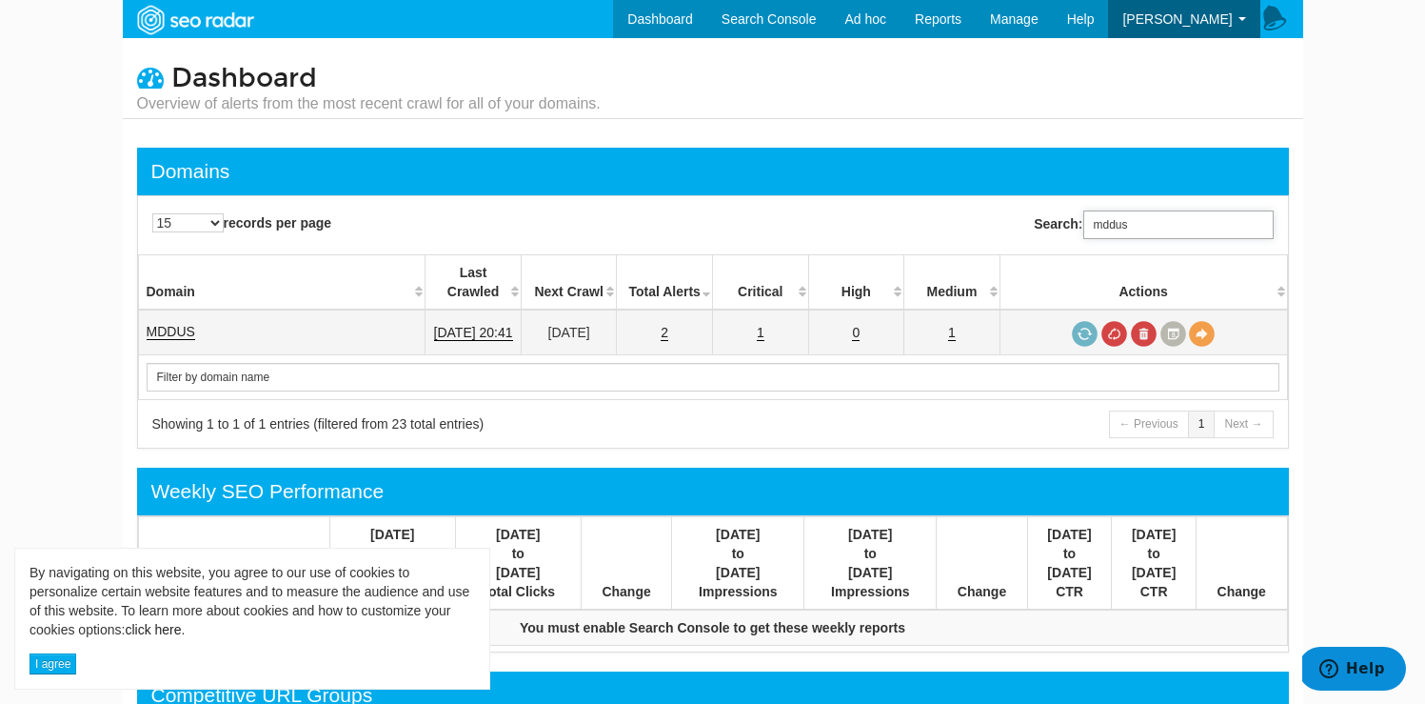
type input "mddus"
click at [202, 309] on td "MDDUS" at bounding box center [282, 332] width 288 height 46
click at [188, 324] on link "MDDUS" at bounding box center [171, 332] width 49 height 16
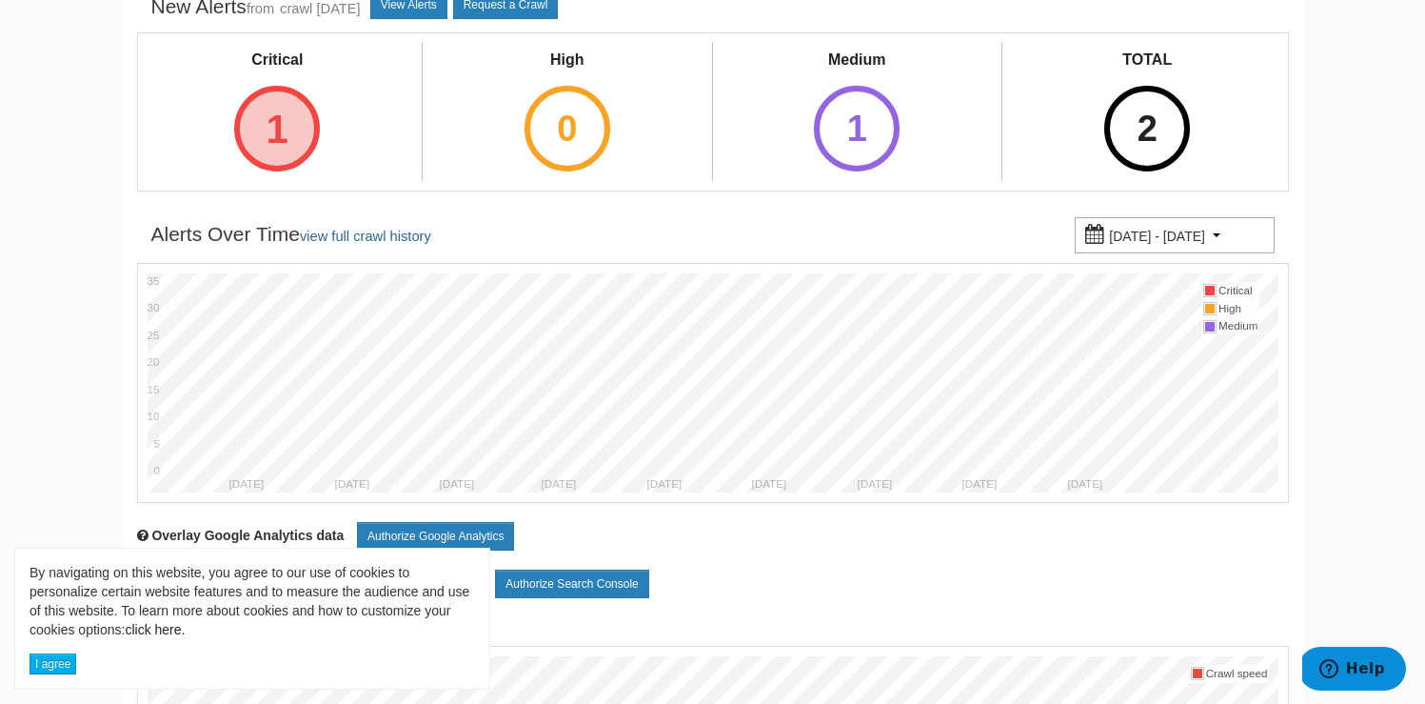
click at [269, 114] on div "1" at bounding box center [277, 129] width 86 height 86
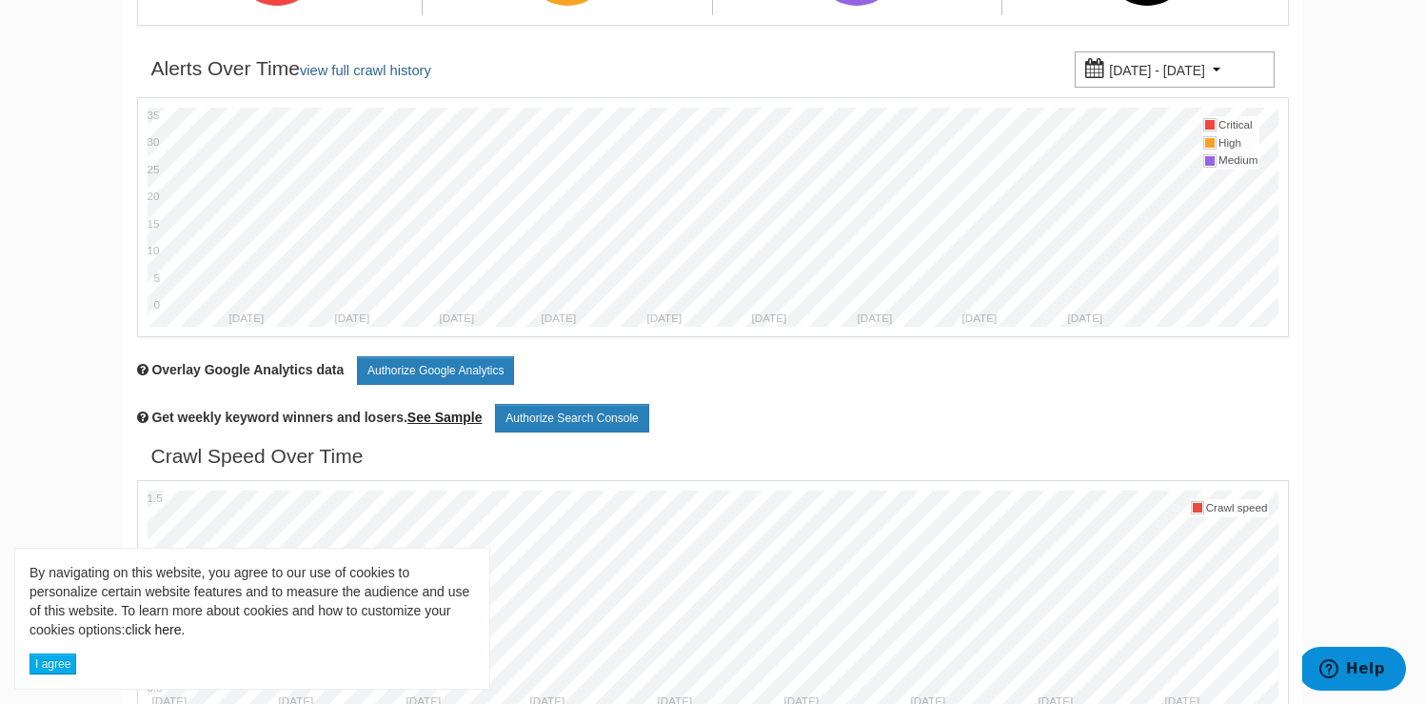
scroll to position [789, 0]
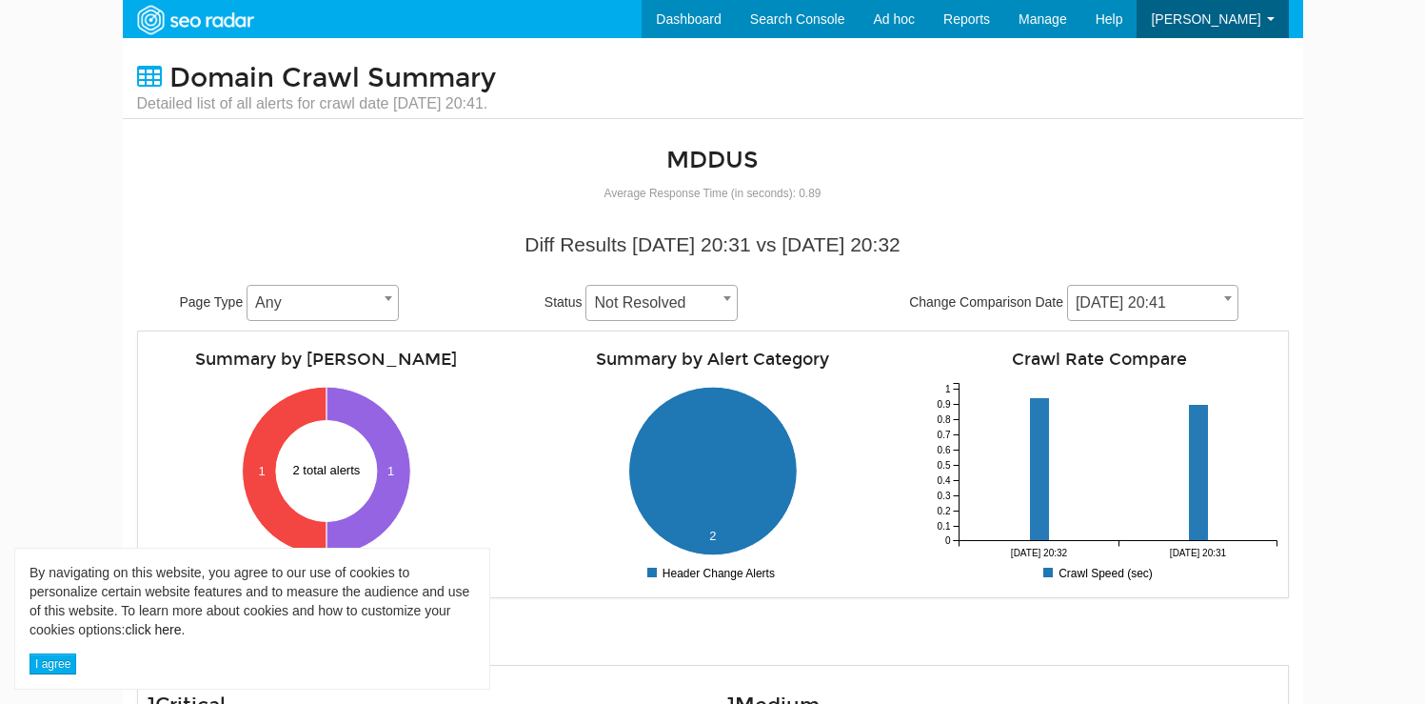
scroll to position [387, 0]
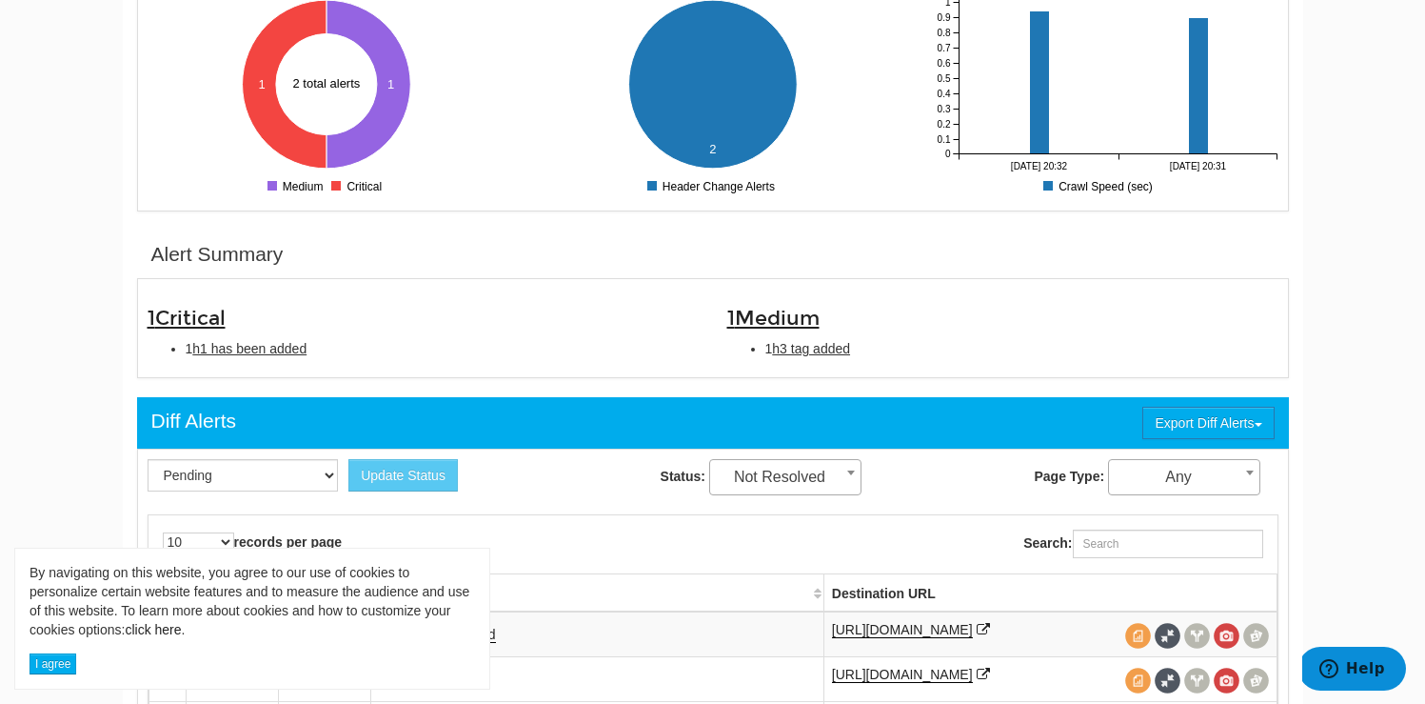
drag, startPoint x: 268, startPoint y: 342, endPoint x: 156, endPoint y: 340, distance: 112.4
click at [156, 340] on ul "1 h1 has been added" at bounding box center [423, 348] width 551 height 19
copy li "1 h1 has been added"
click at [866, 353] on li "1 h3 tag added" at bounding box center [1021, 348] width 513 height 19
drag, startPoint x: 862, startPoint y: 353, endPoint x: 748, endPoint y: 347, distance: 113.4
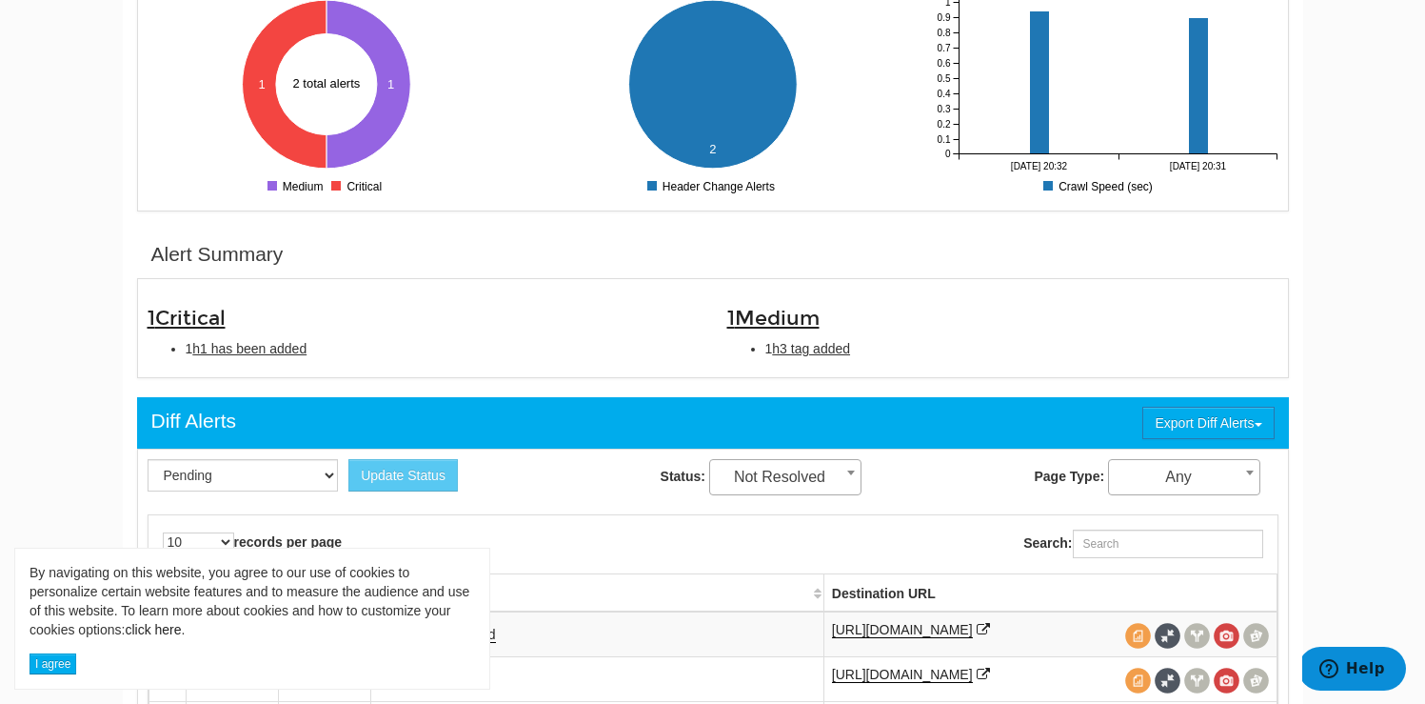
click at [748, 347] on ul "1 h3 tag added" at bounding box center [1002, 348] width 551 height 19
copy div "1 h3 tag added"
click at [273, 351] on span "h1 has been added" at bounding box center [249, 348] width 114 height 15
type input "h1 has been added"
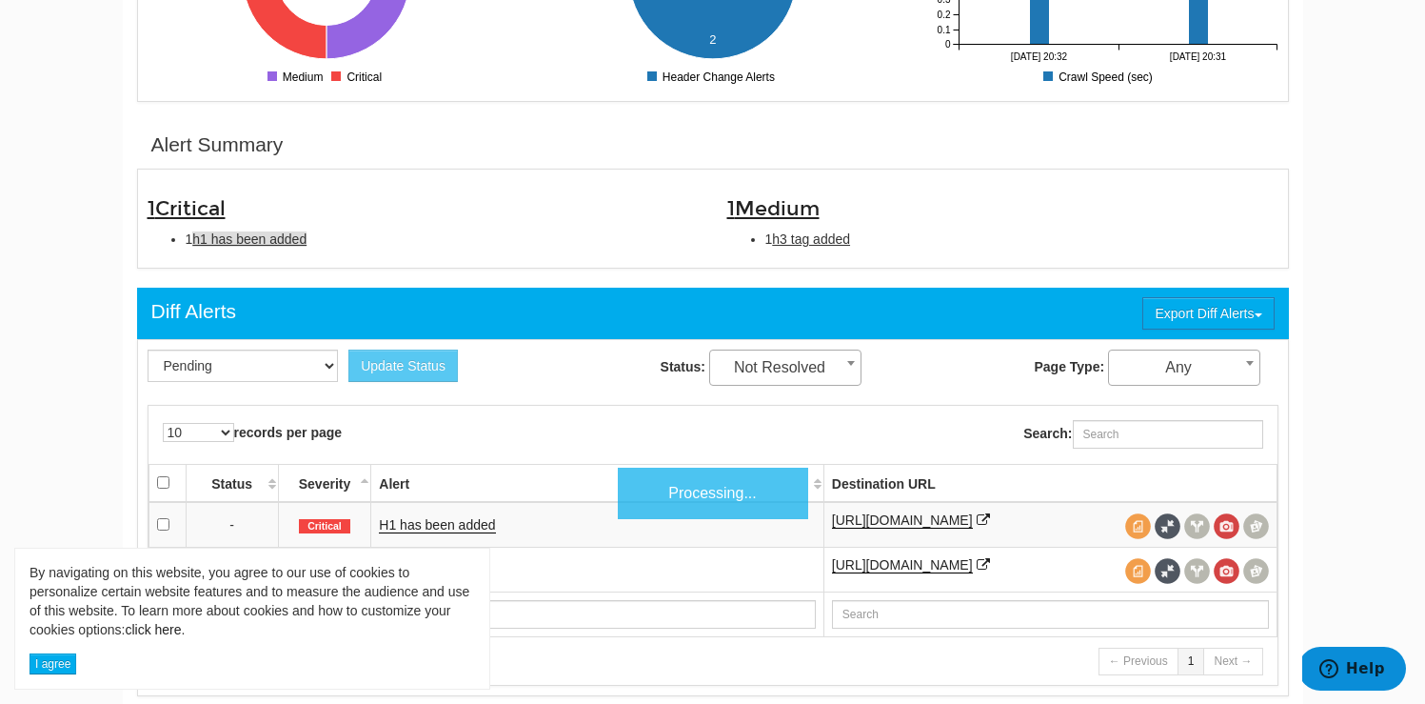
scroll to position [618, 0]
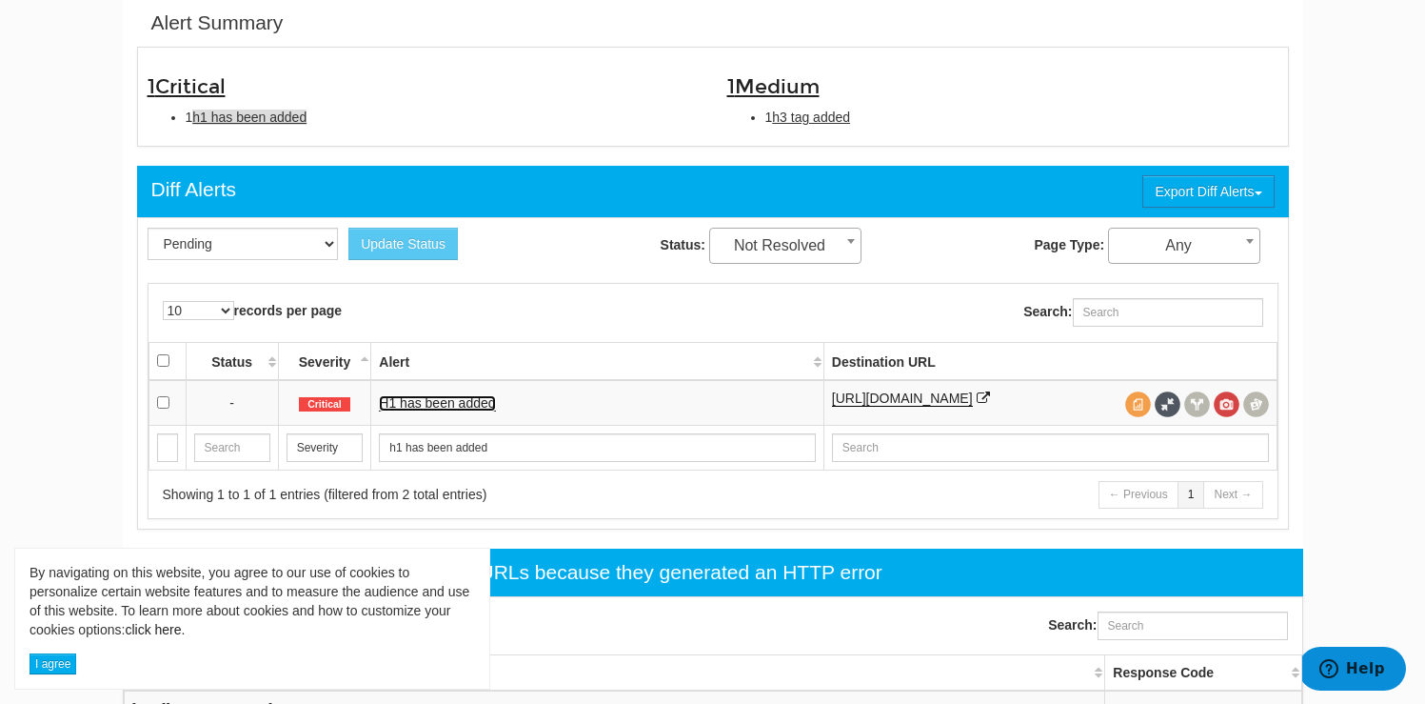
click at [425, 411] on link "H1 has been added" at bounding box center [437, 403] width 116 height 16
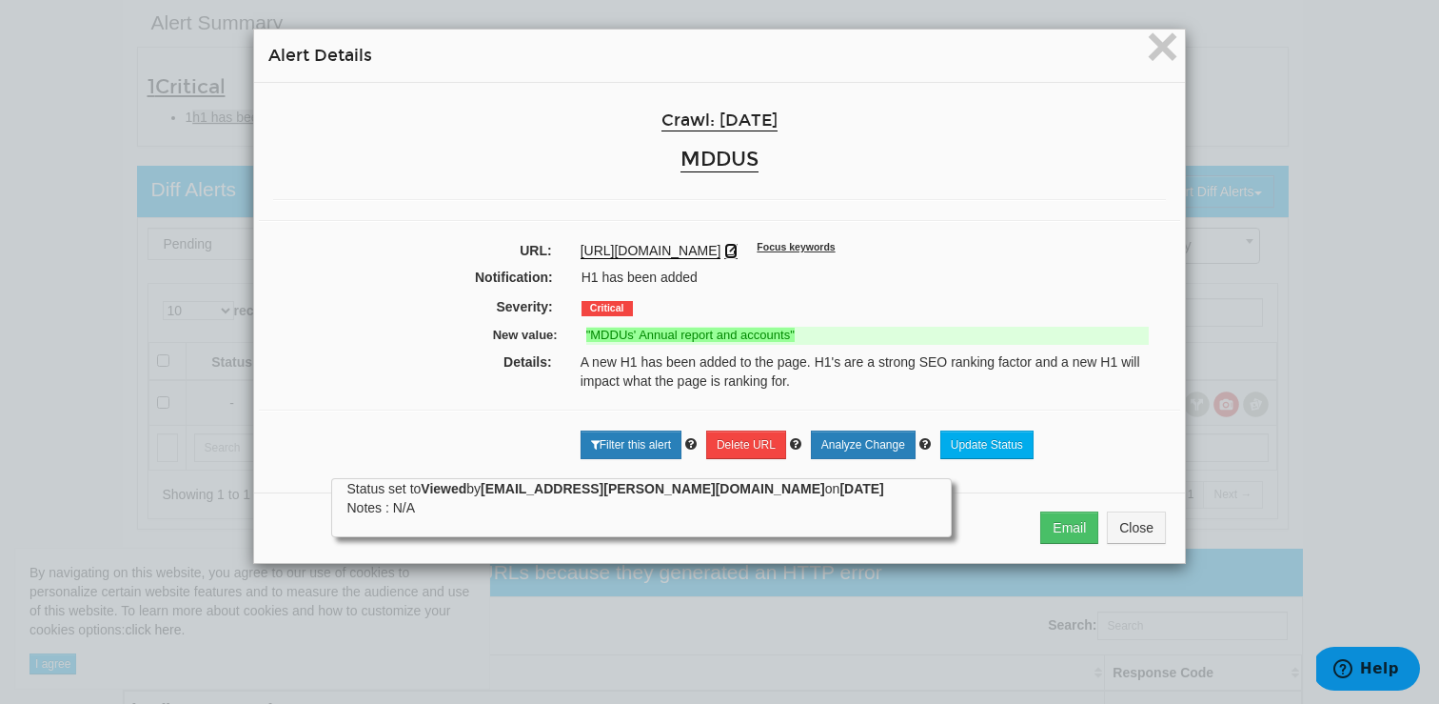
click at [738, 247] on icon at bounding box center [730, 250] width 13 height 13
click at [1146, 55] on span "×" at bounding box center [1162, 46] width 33 height 64
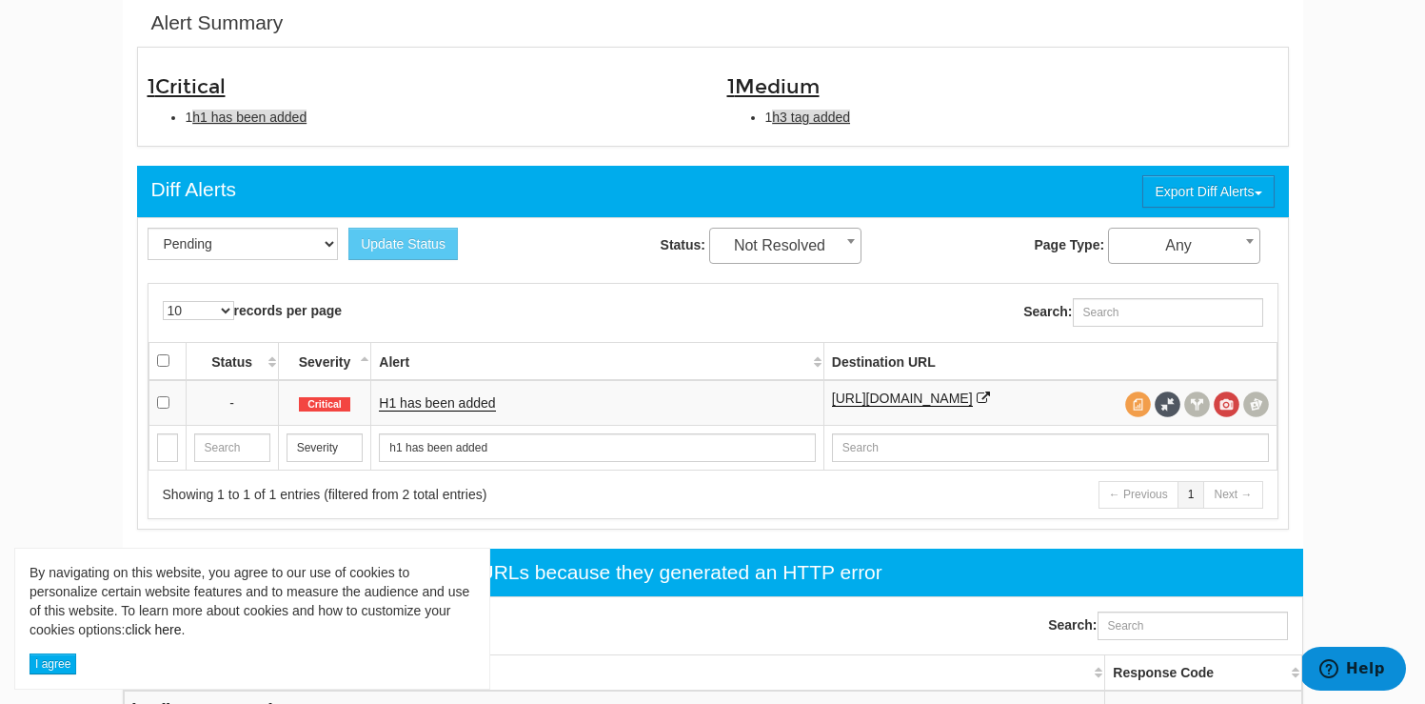
click at [823, 118] on span "h3 tag added" at bounding box center [811, 116] width 78 height 15
type input "h3 tag added"
click at [437, 410] on link "H3 tag added" at bounding box center [419, 403] width 80 height 16
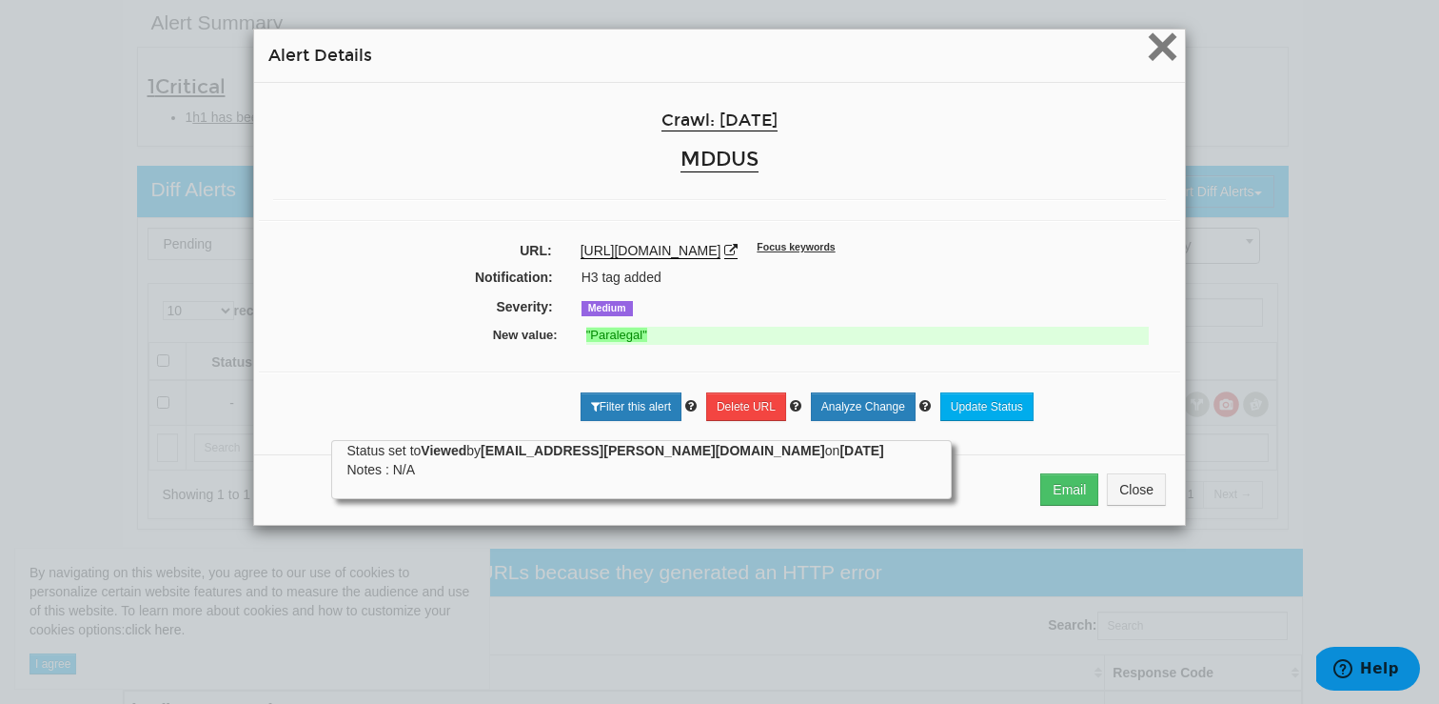
click at [1152, 61] on span "×" at bounding box center [1162, 46] width 33 height 64
